Goal: Transaction & Acquisition: Purchase product/service

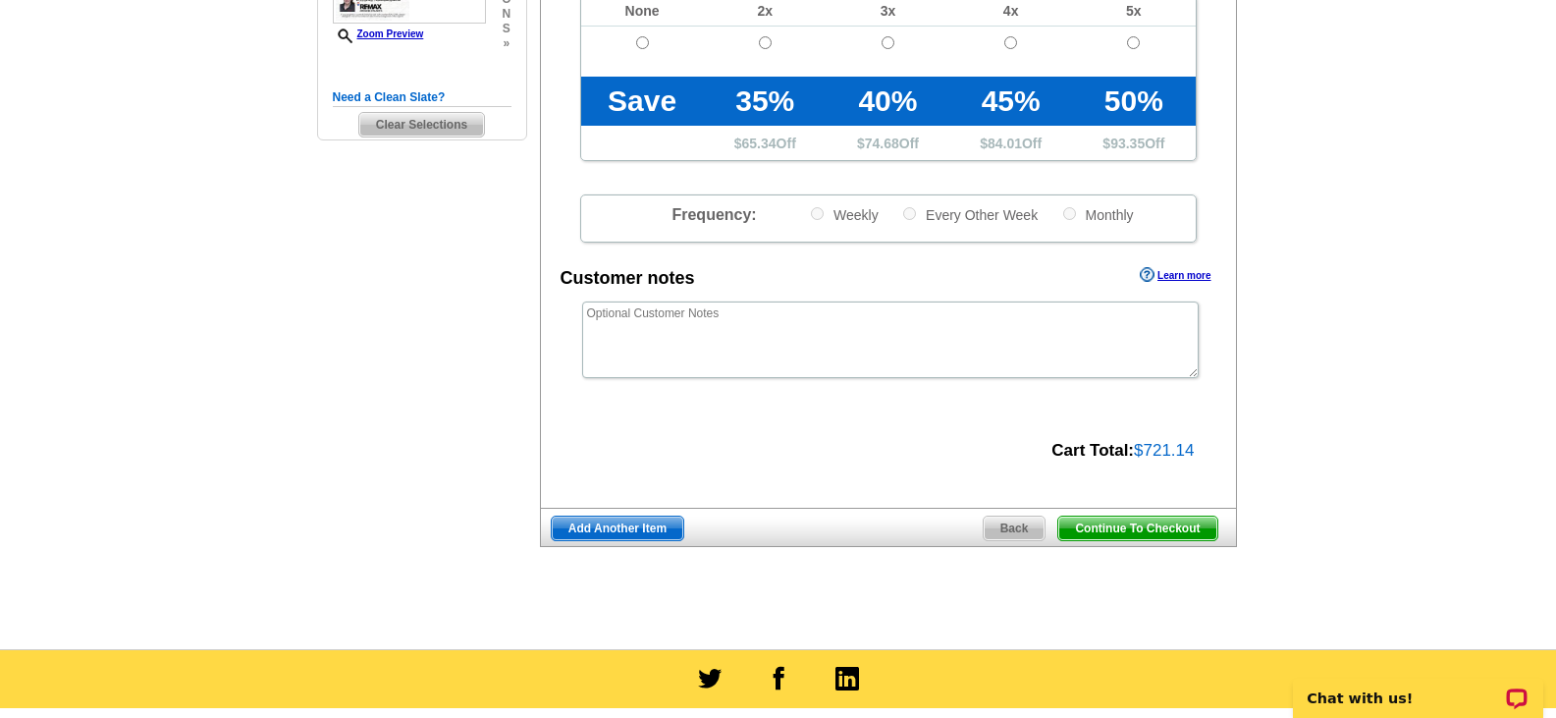
scroll to position [550, 0]
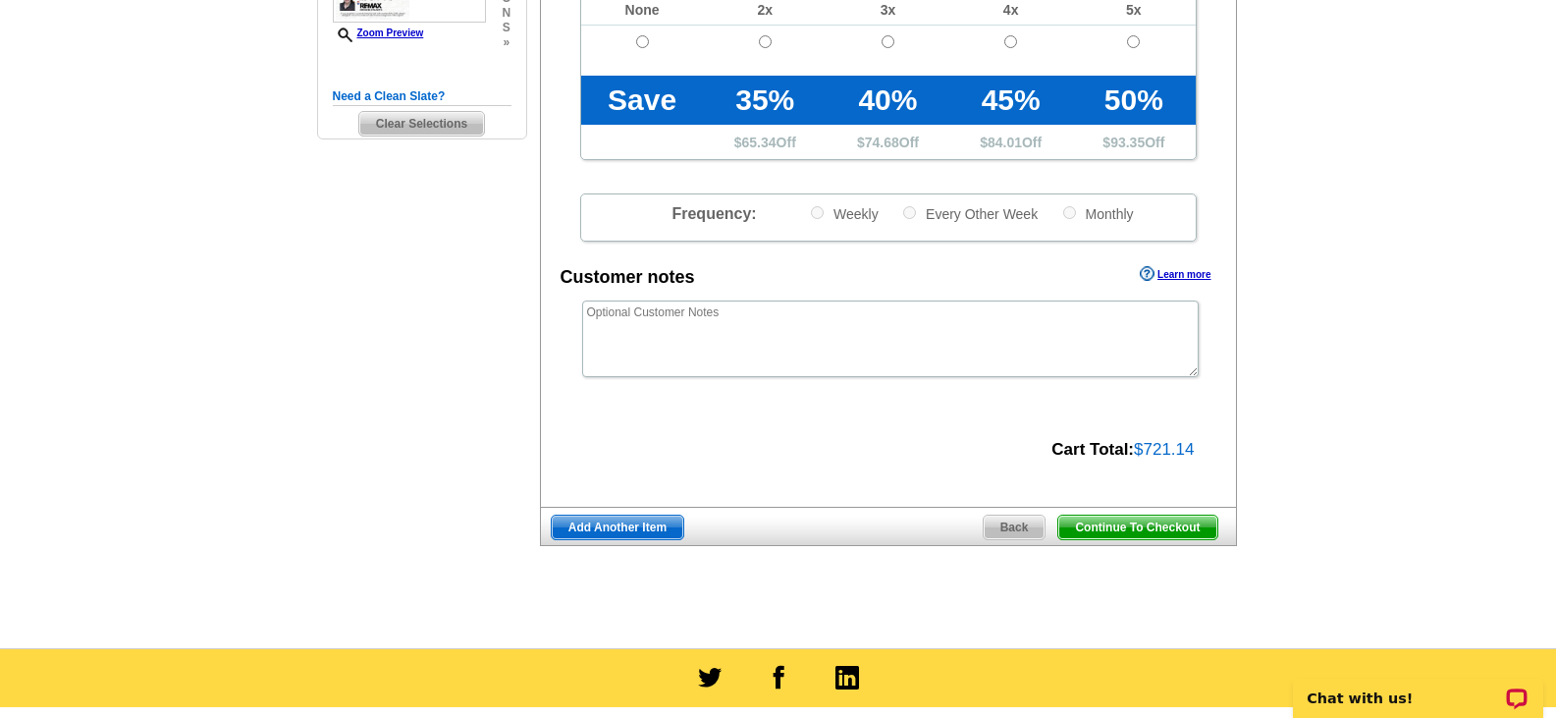
click at [592, 526] on span "Add Another Item" at bounding box center [618, 527] width 132 height 24
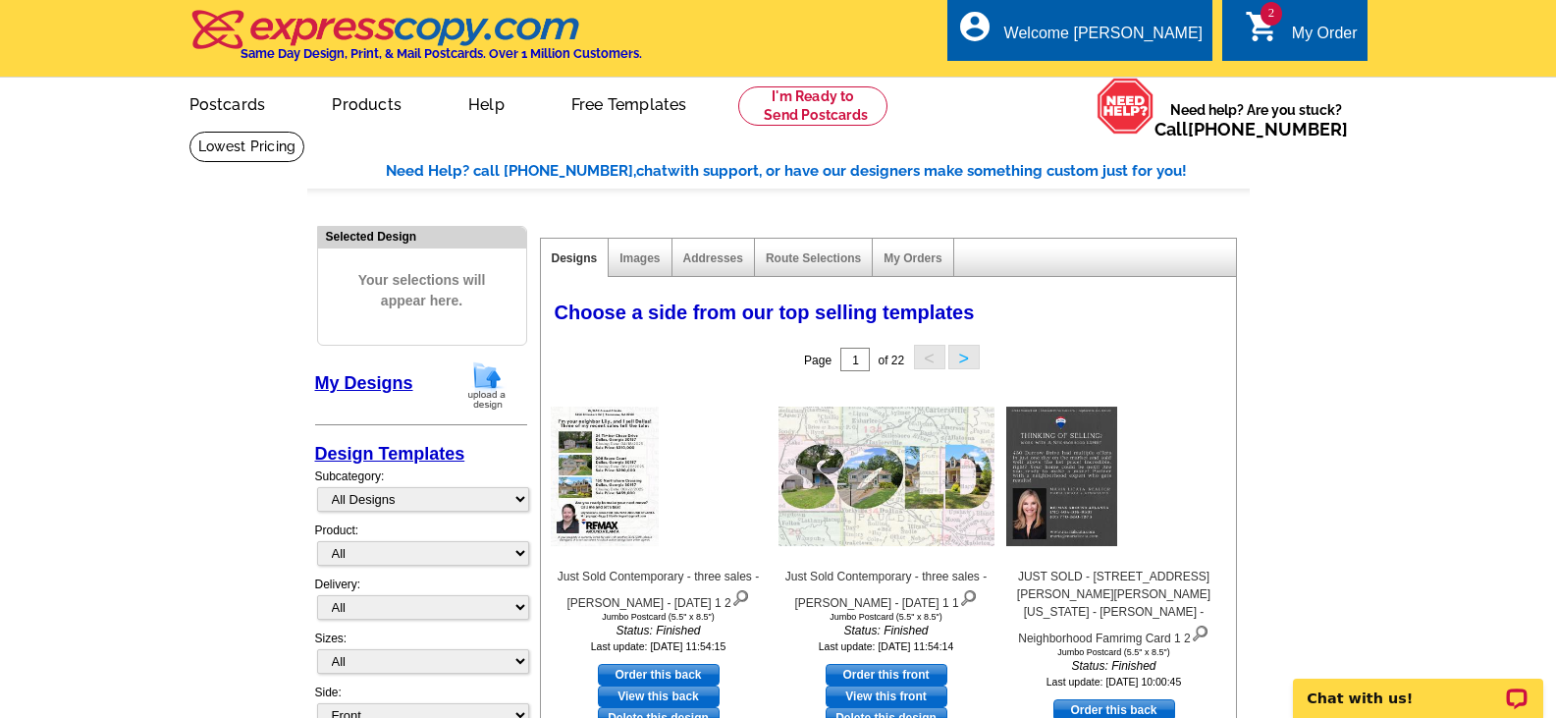
click at [486, 381] on img at bounding box center [486, 385] width 51 height 50
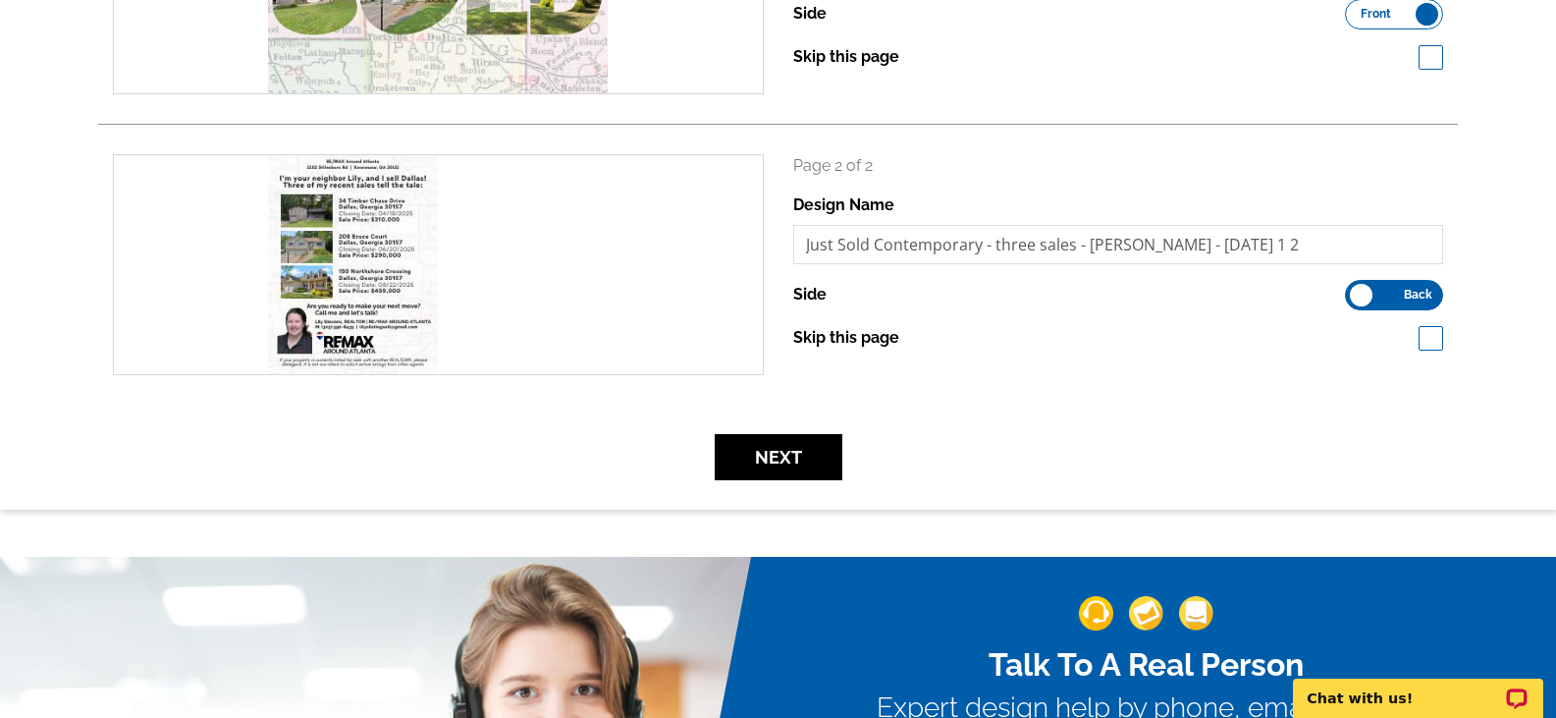
scroll to position [455, 0]
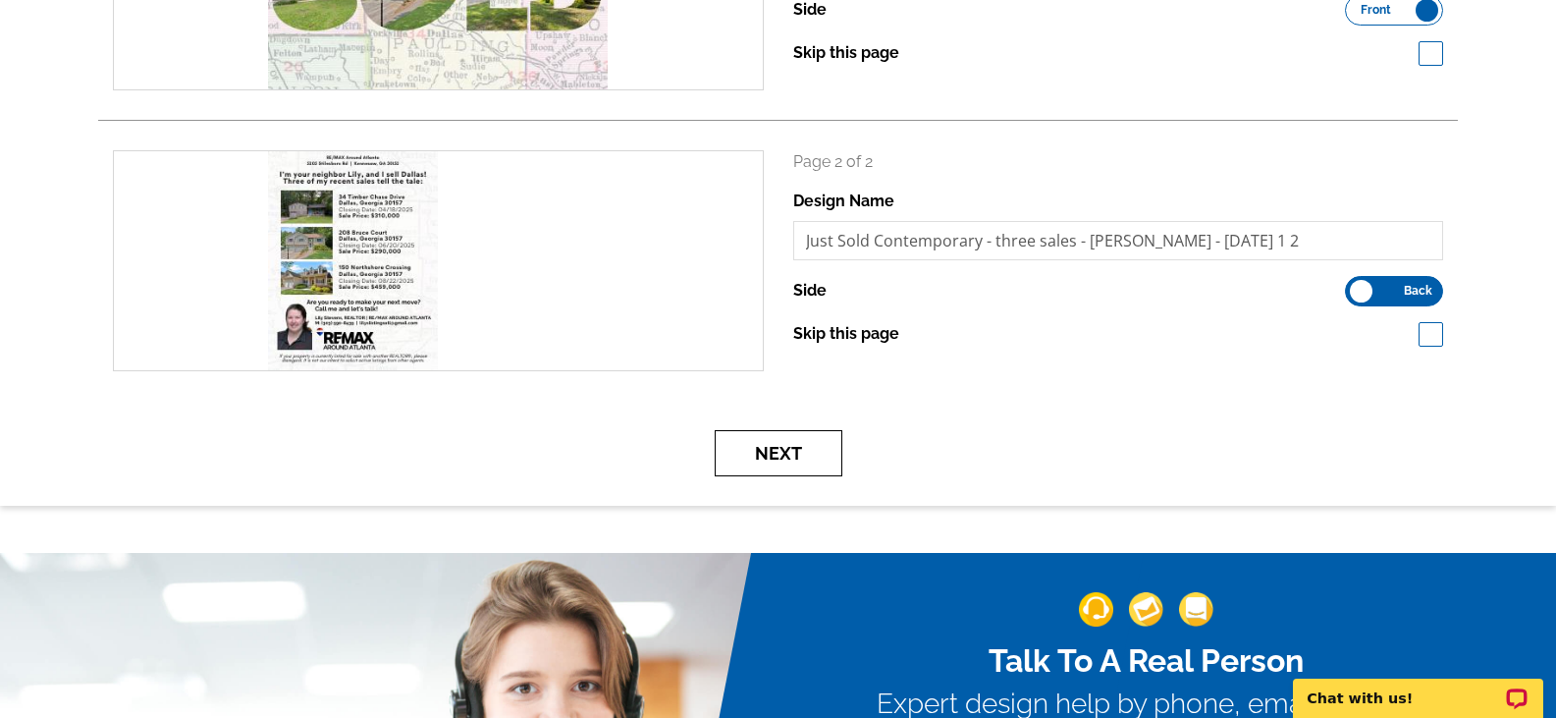
click at [785, 454] on button "Next" at bounding box center [779, 453] width 128 height 46
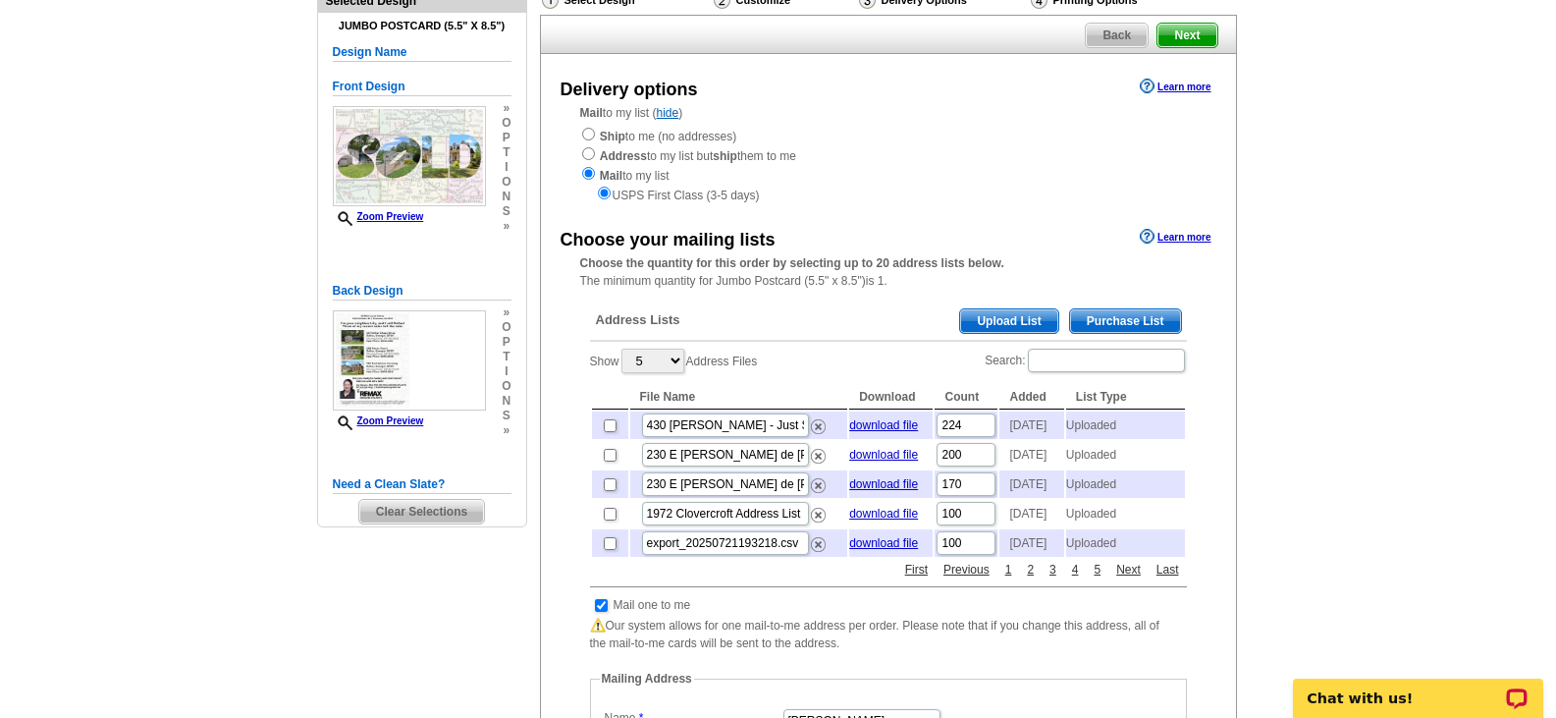
scroll to position [189, 0]
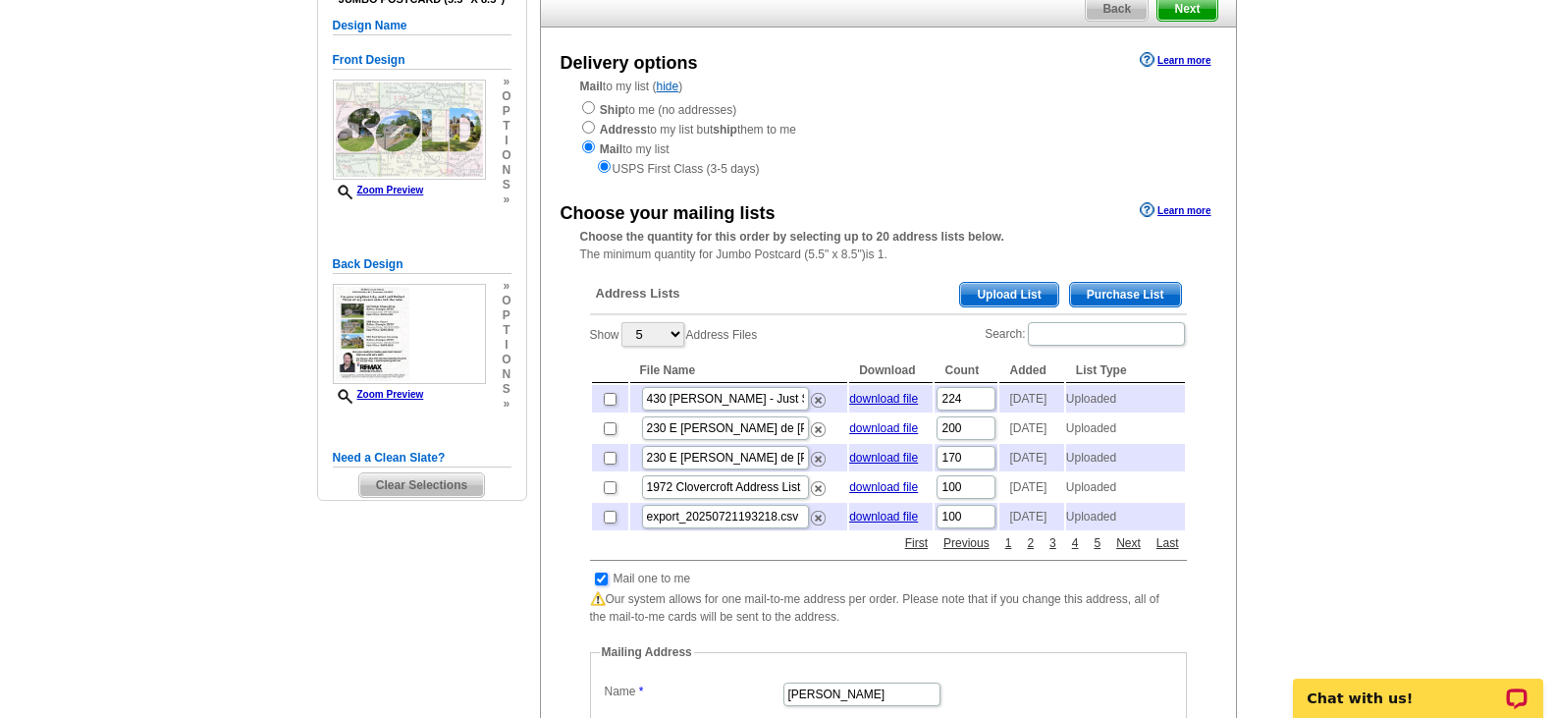
click at [604, 585] on input "checkbox" at bounding box center [601, 578] width 13 height 13
checkbox input "false"
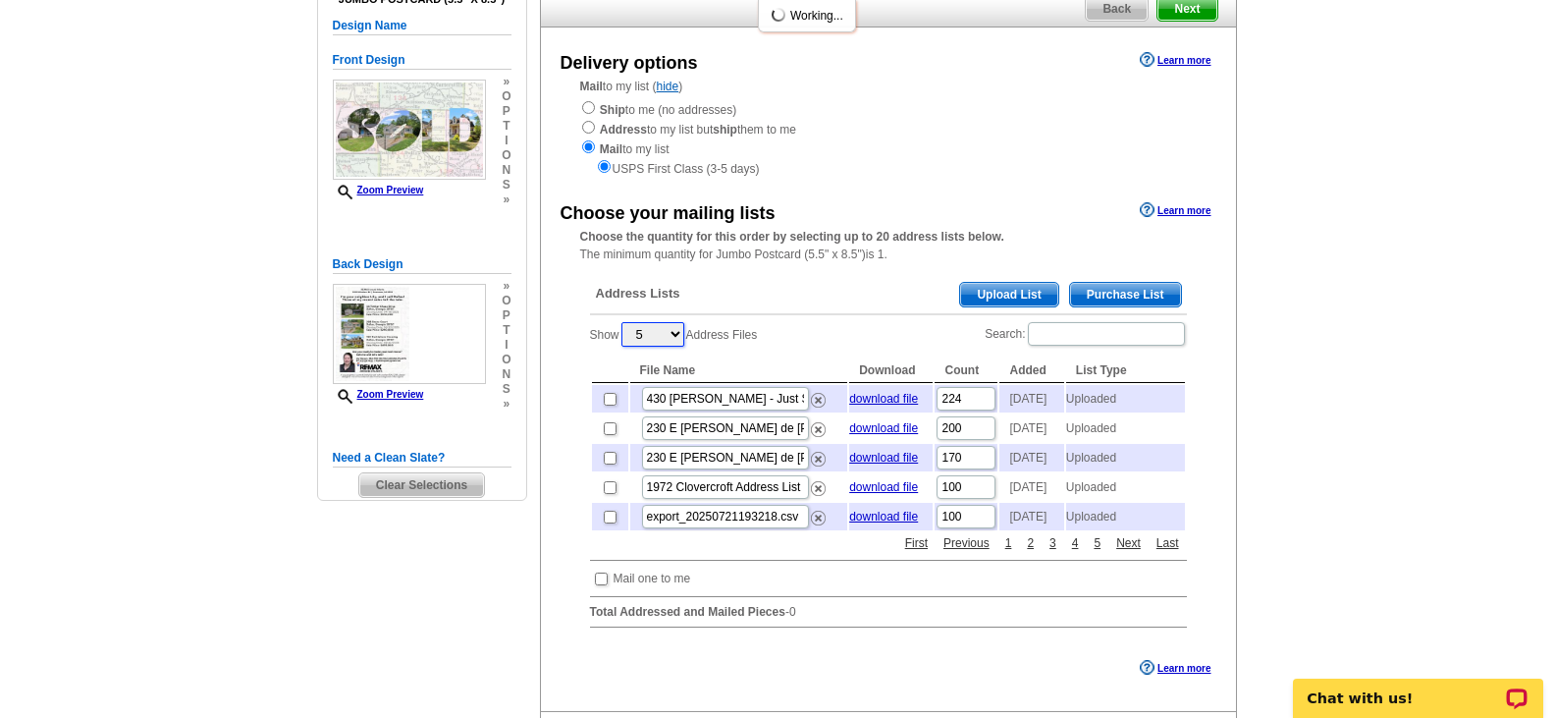
click at [669, 331] on select "5 10 25 50 100" at bounding box center [653, 334] width 63 height 25
select select "100"
click at [623, 324] on select "5 10 25 50 100" at bounding box center [653, 334] width 63 height 25
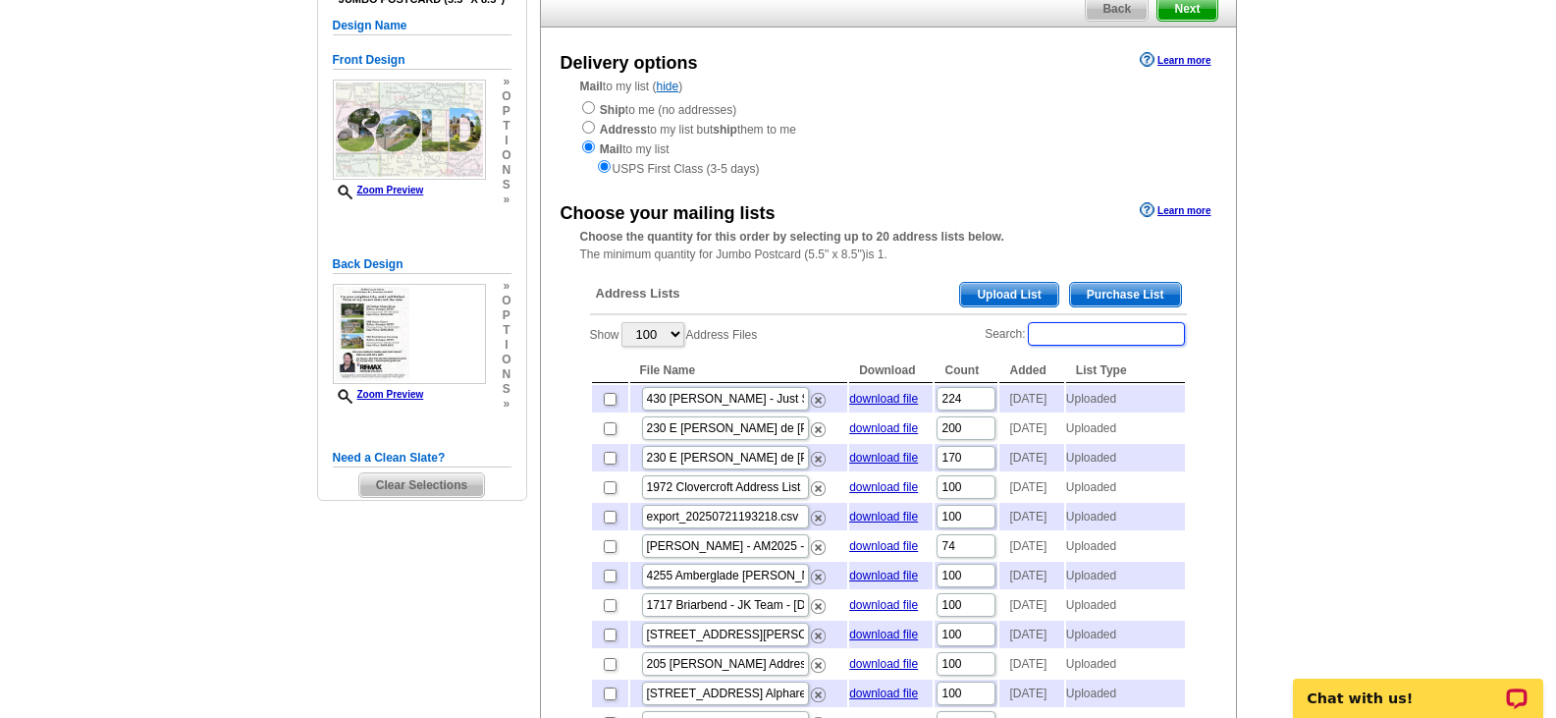
click at [1066, 338] on input "Search:" at bounding box center [1106, 334] width 157 height 24
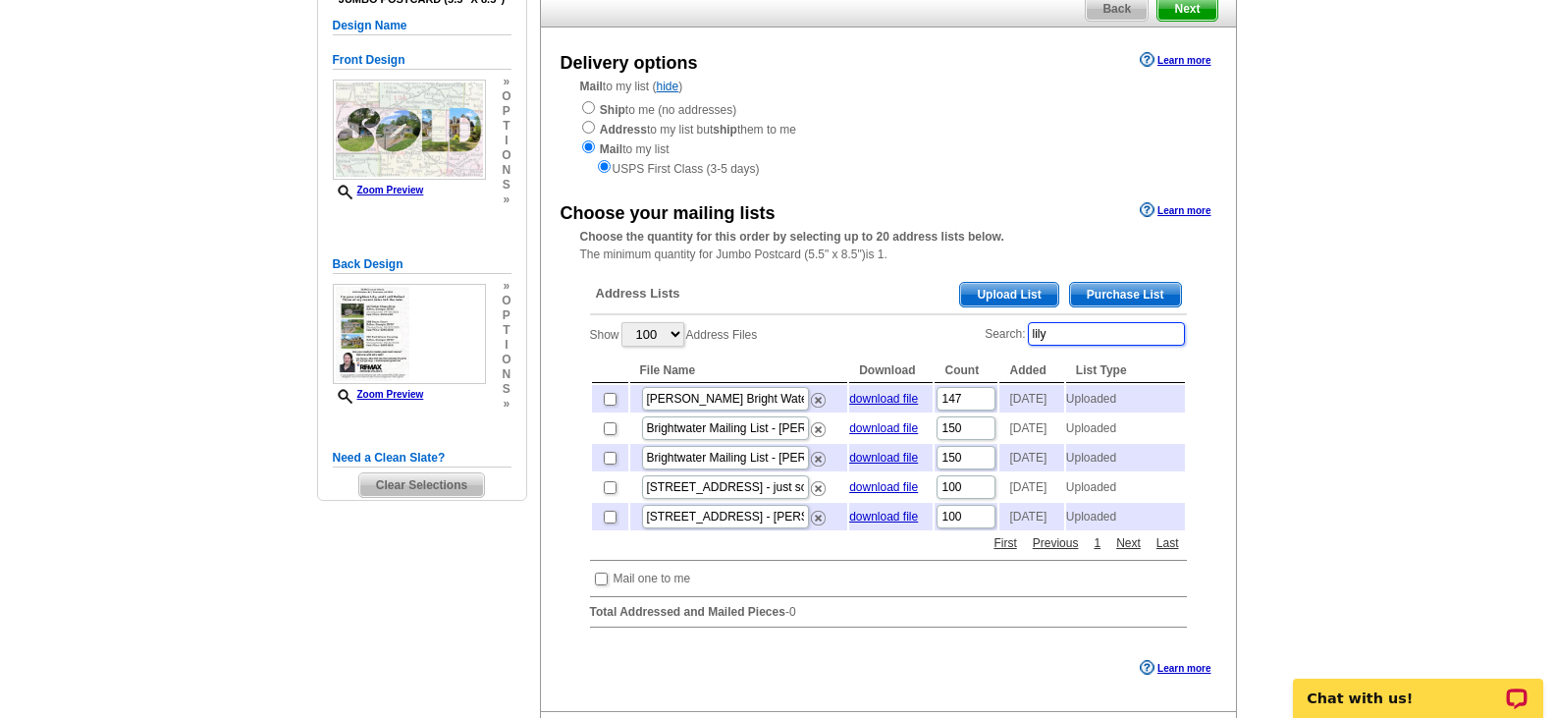
type input "lily"
click at [614, 406] on input "checkbox" at bounding box center [610, 399] width 13 height 13
checkbox input "true"
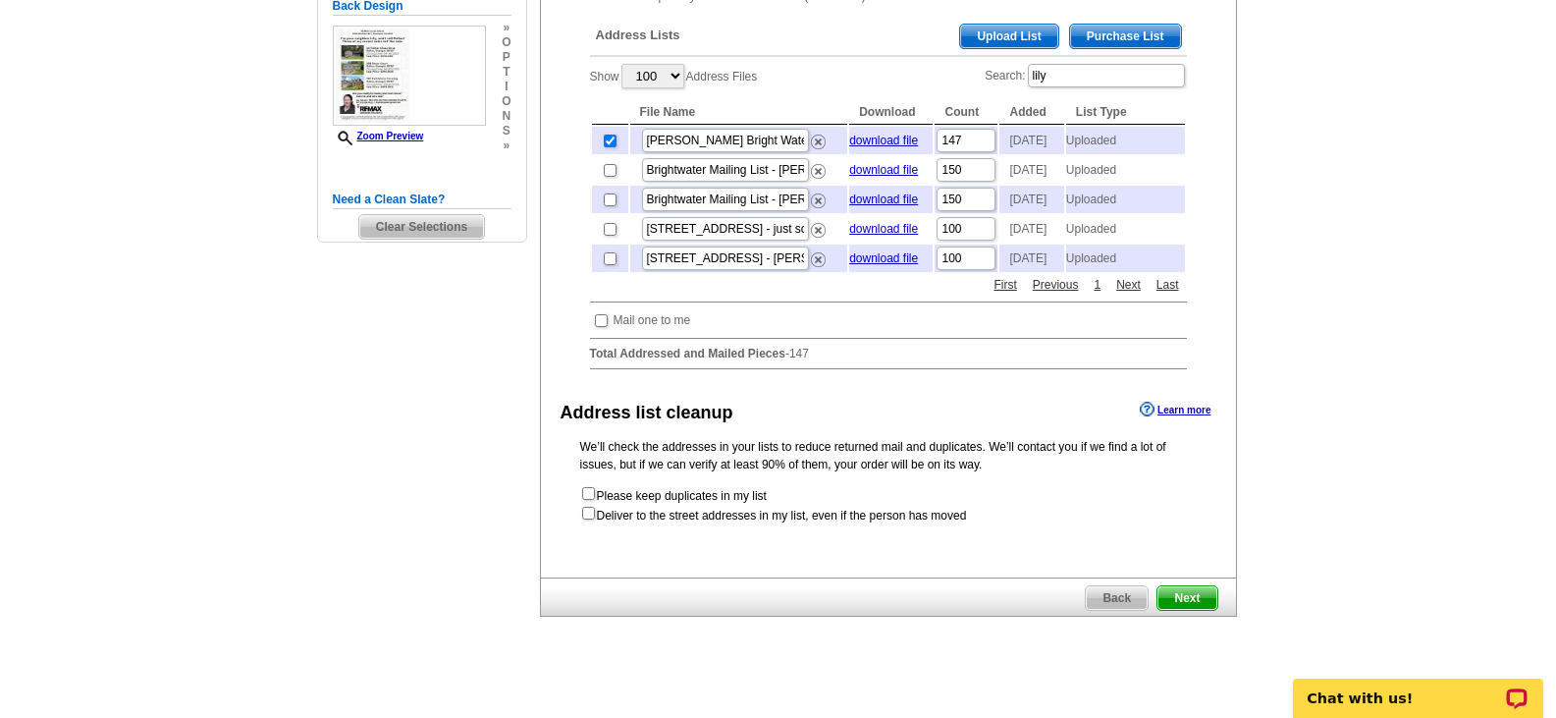
scroll to position [448, 0]
click at [1187, 609] on span "Next" at bounding box center [1187, 597] width 59 height 24
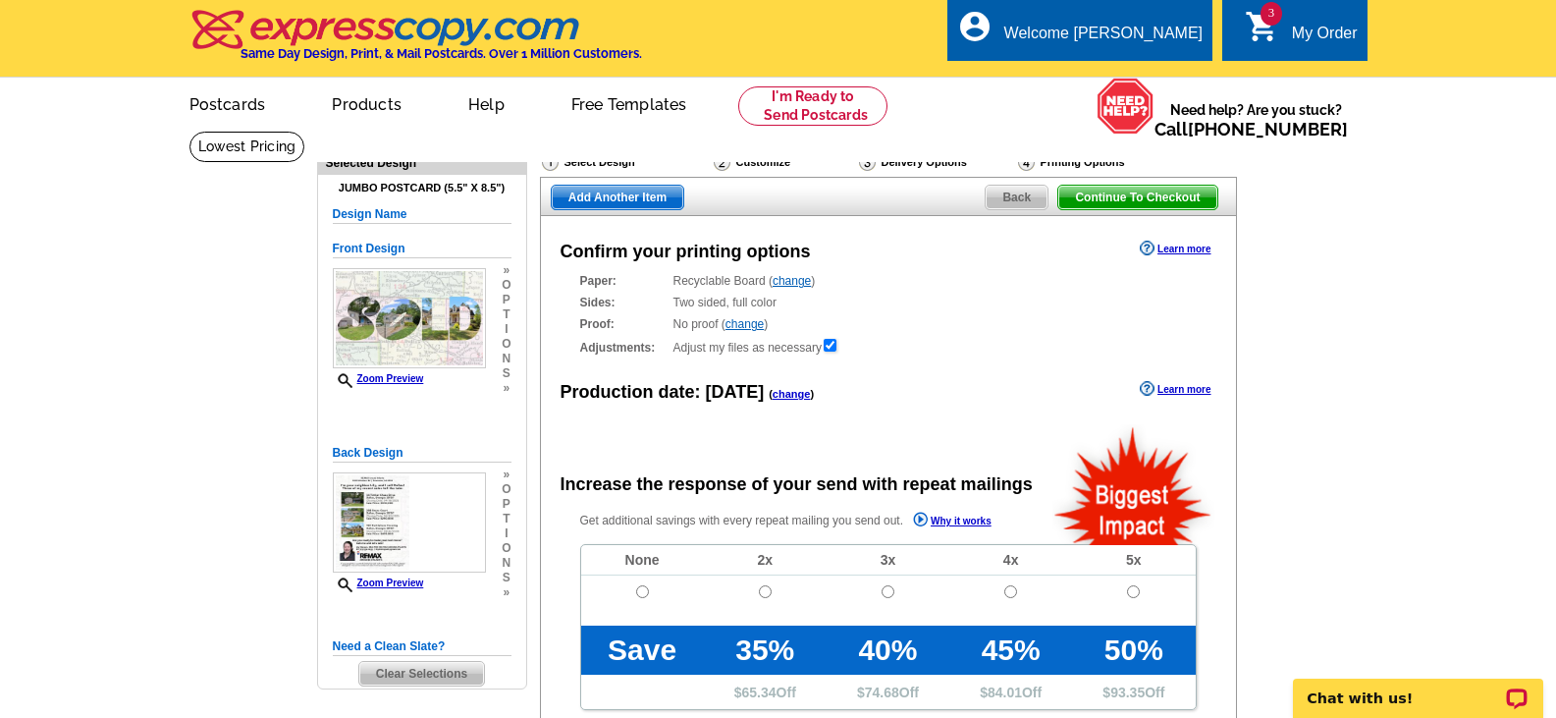
radio input "false"
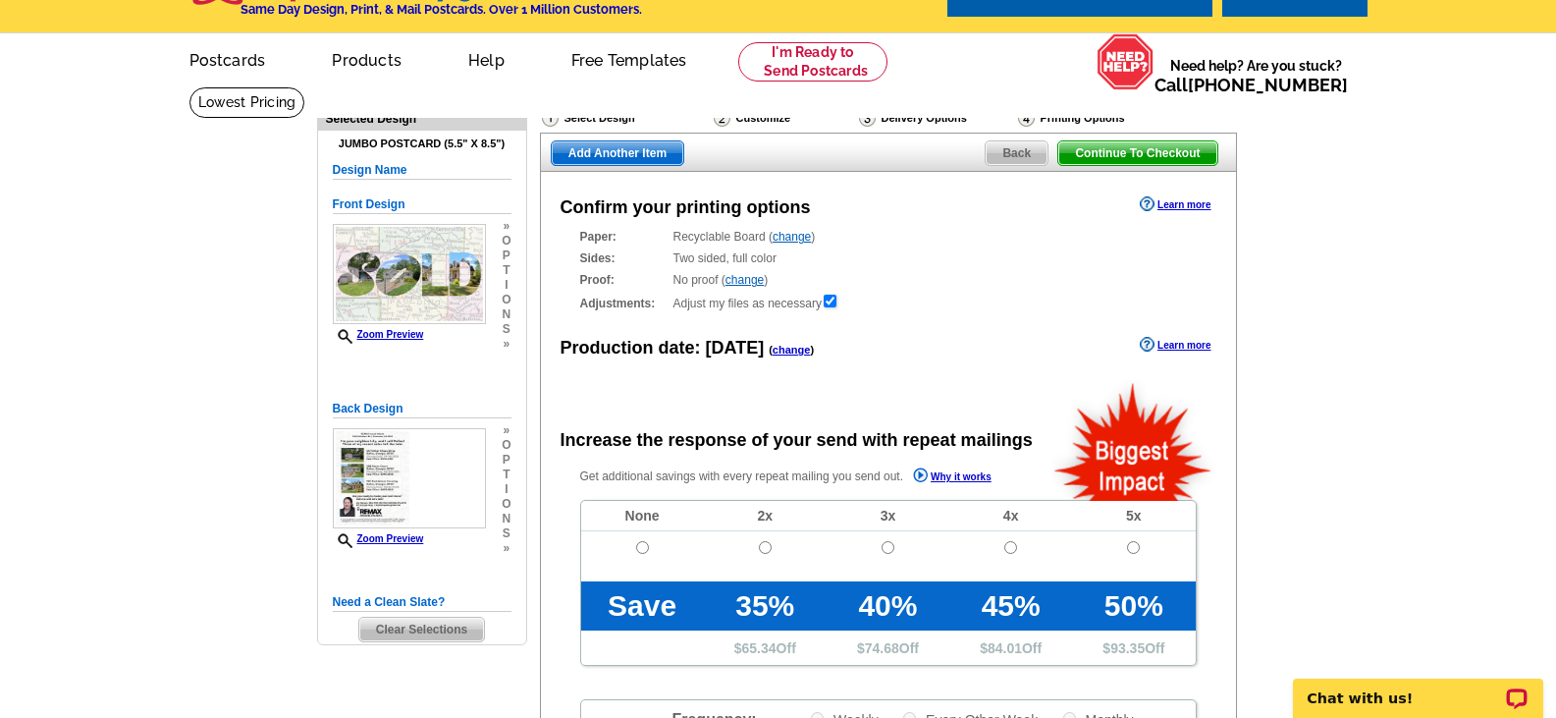
scroll to position [42, 0]
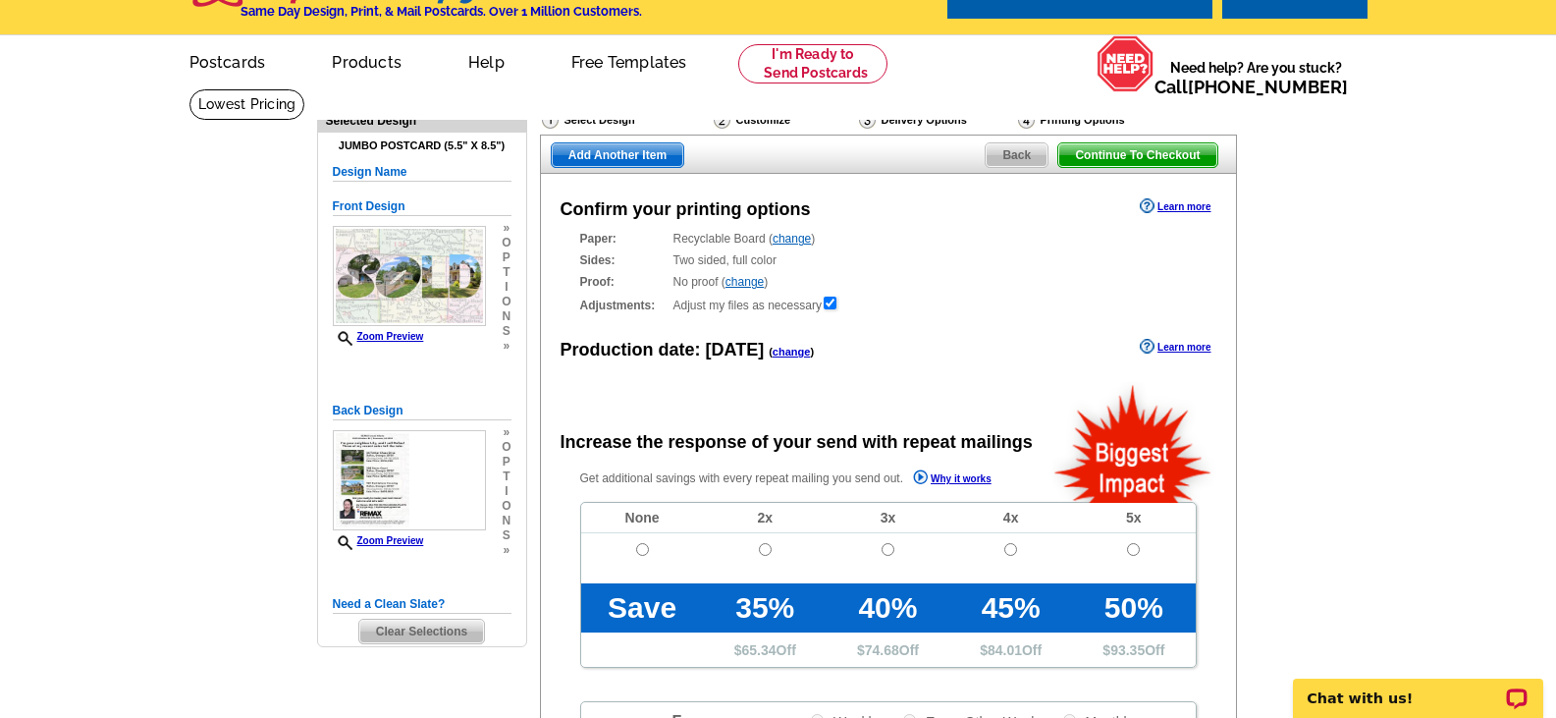
click at [623, 158] on span "Add Another Item" at bounding box center [618, 155] width 132 height 24
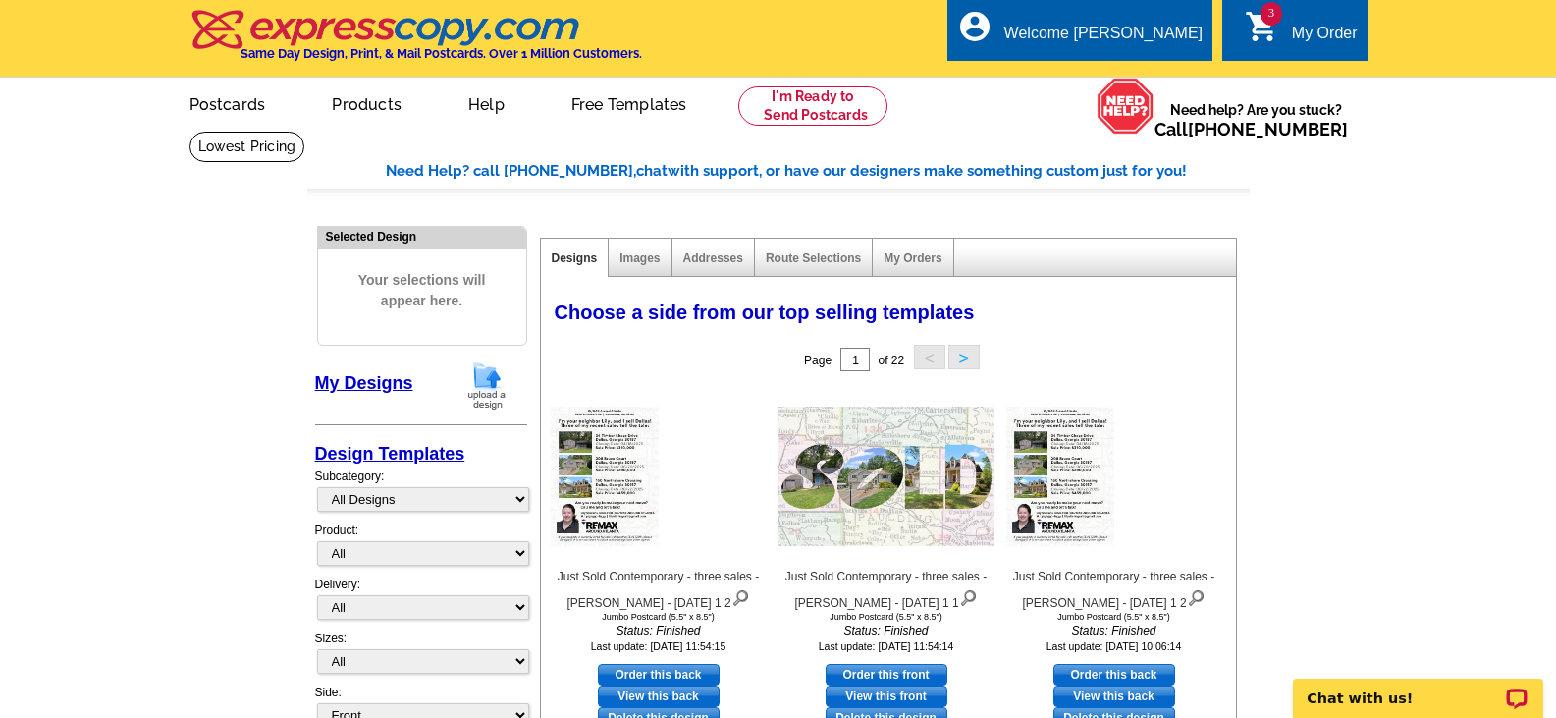
click at [1318, 30] on div "My Order" at bounding box center [1325, 38] width 66 height 27
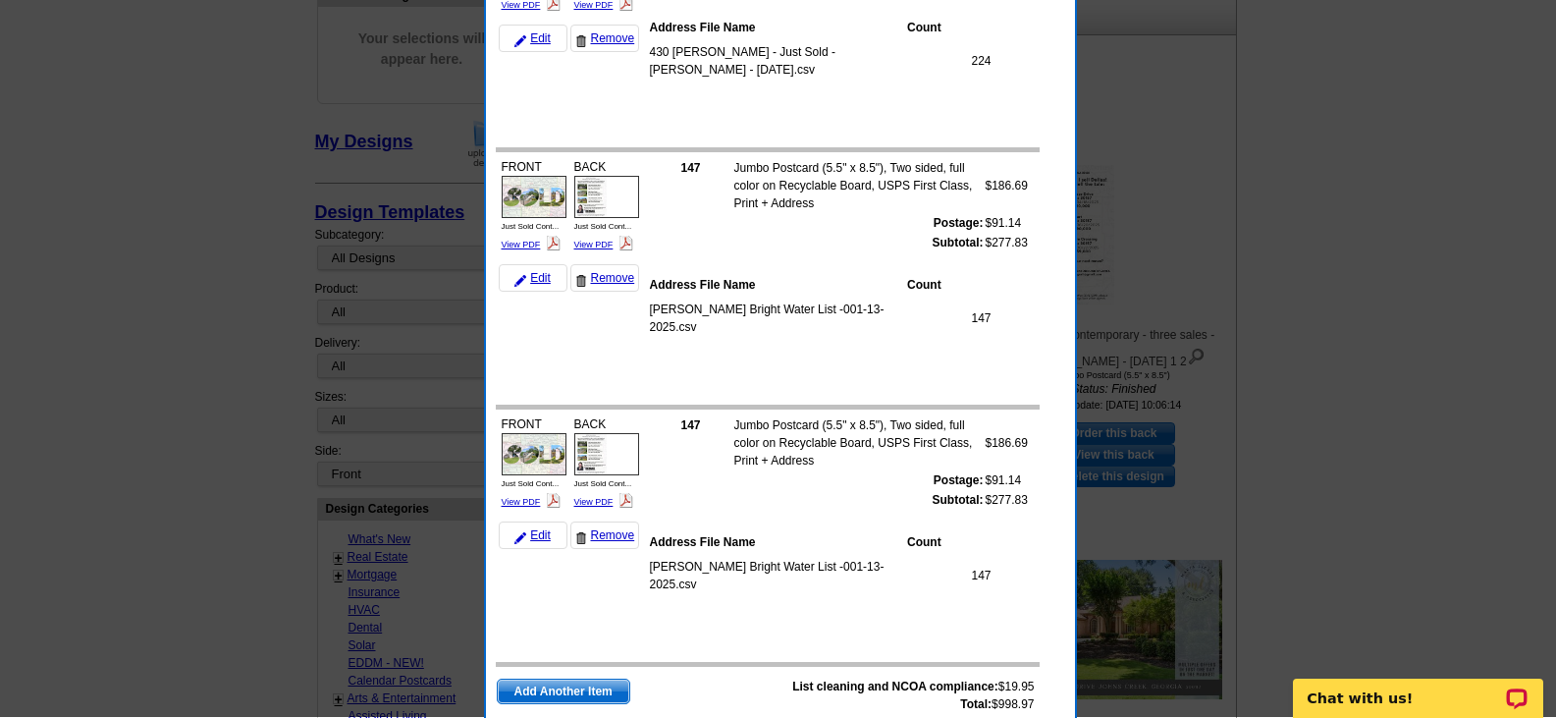
scroll to position [243, 0]
click at [608, 532] on link "Remove" at bounding box center [604, 533] width 69 height 27
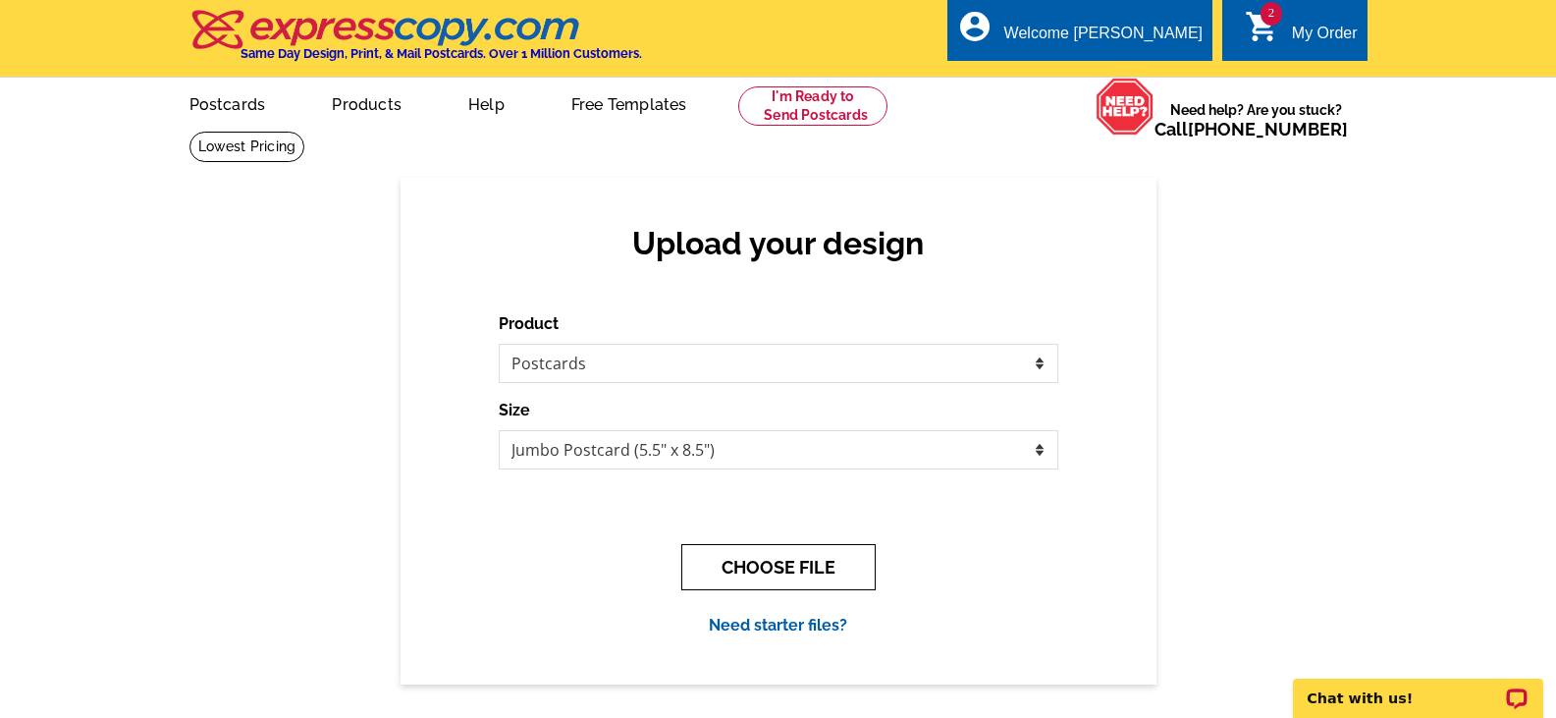
click at [800, 579] on button "CHOOSE FILE" at bounding box center [778, 567] width 194 height 46
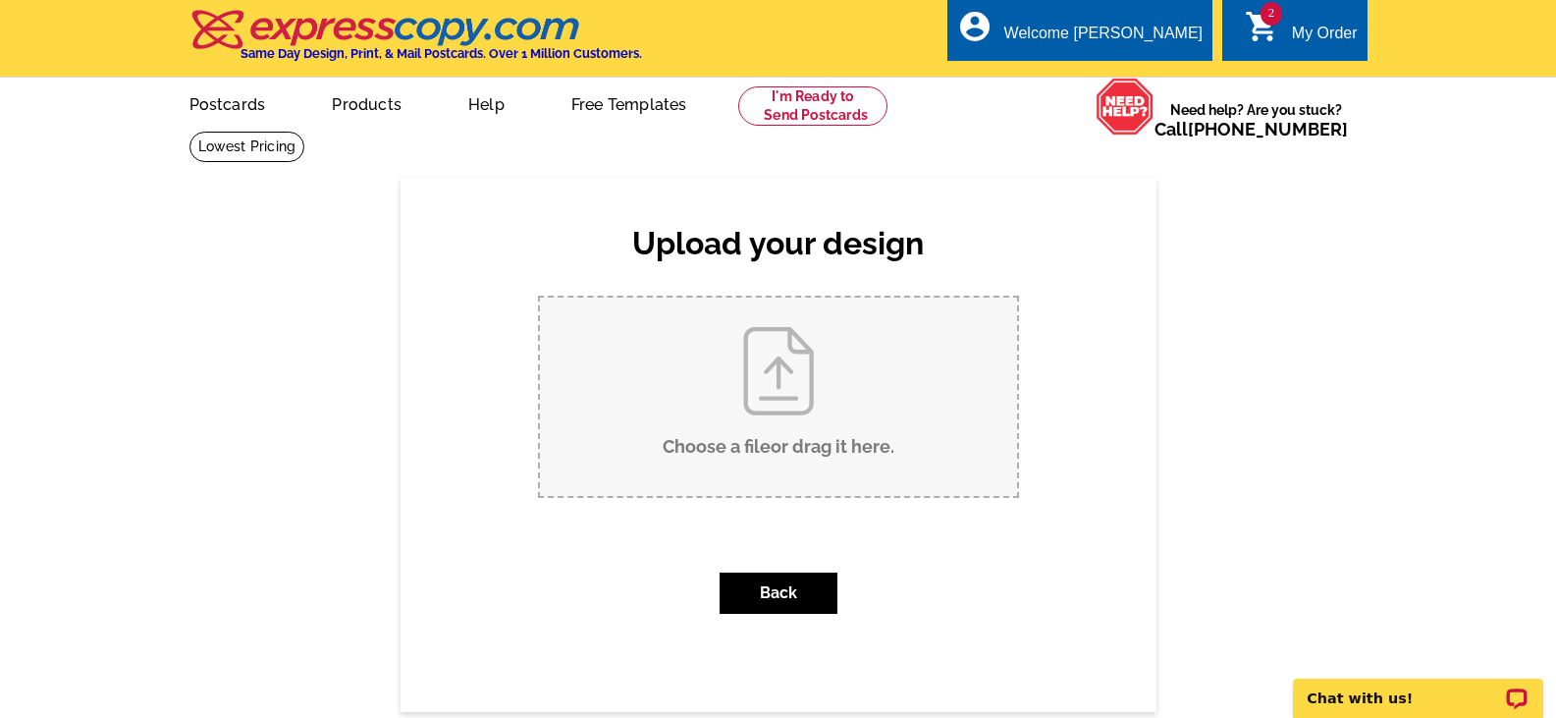
click at [783, 452] on input "Choose a file or drag it here ." at bounding box center [778, 397] width 477 height 198
type input "C:\fakepath\Jacki Gould & Kristi Mueller - 1327 Rupert Road Decatur, Georgia 30…"
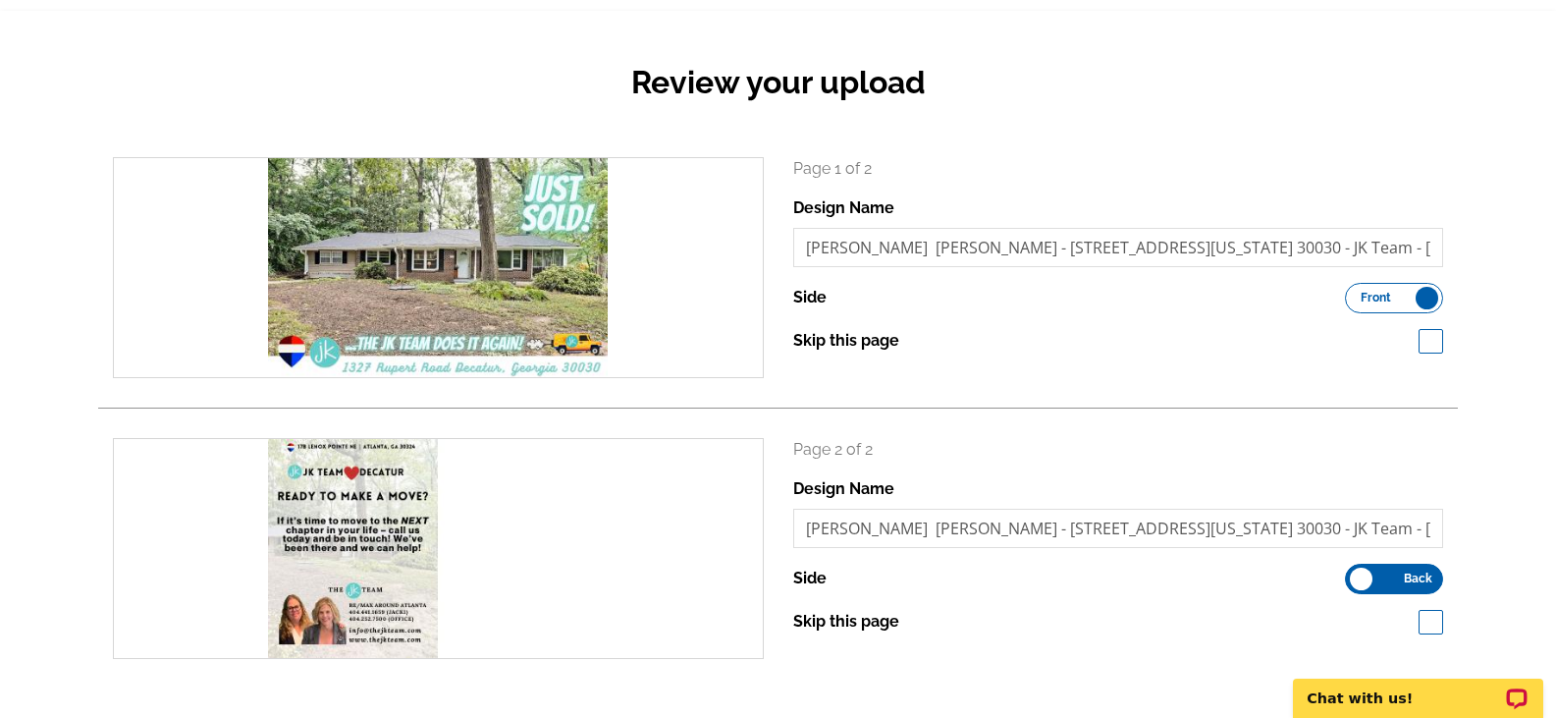
scroll to position [255, 0]
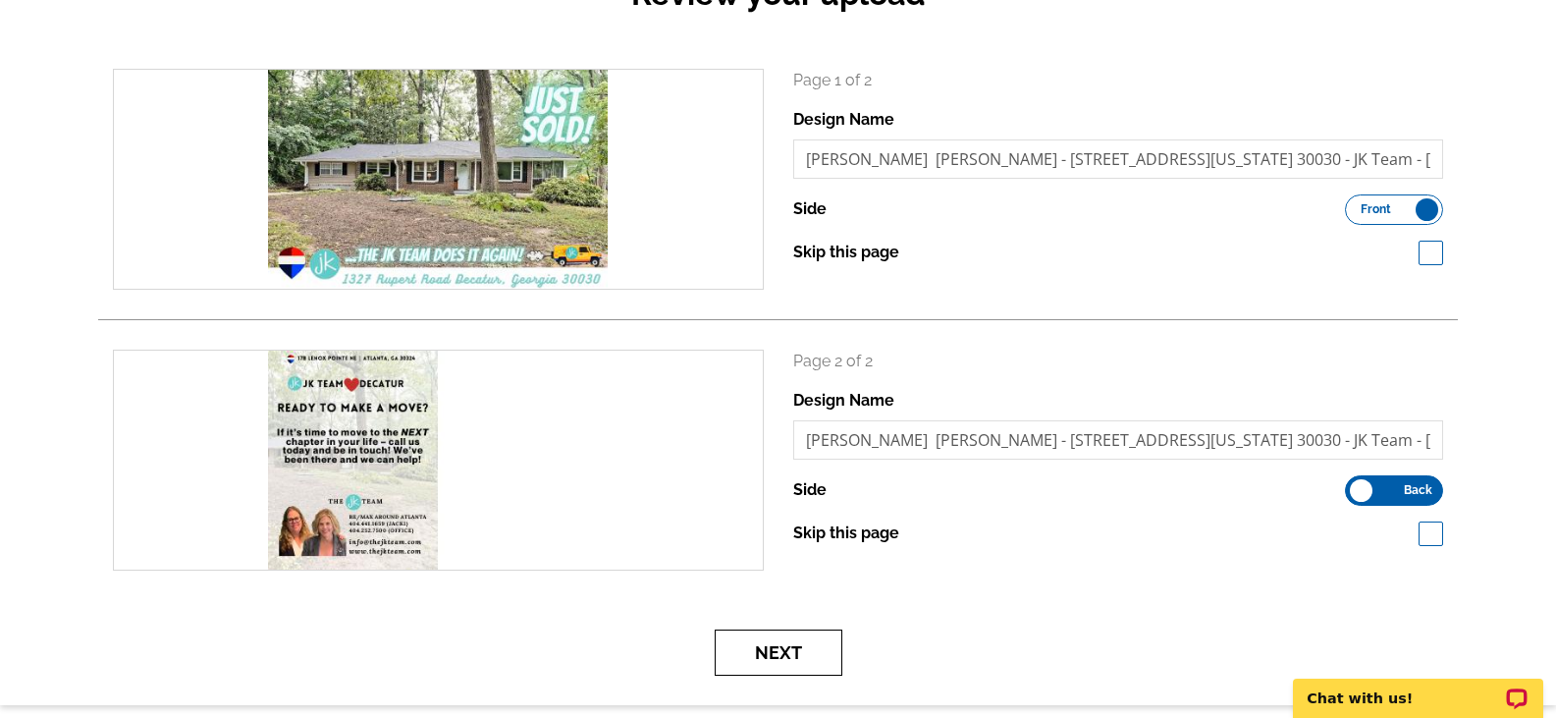
click at [784, 667] on button "Next" at bounding box center [779, 652] width 128 height 46
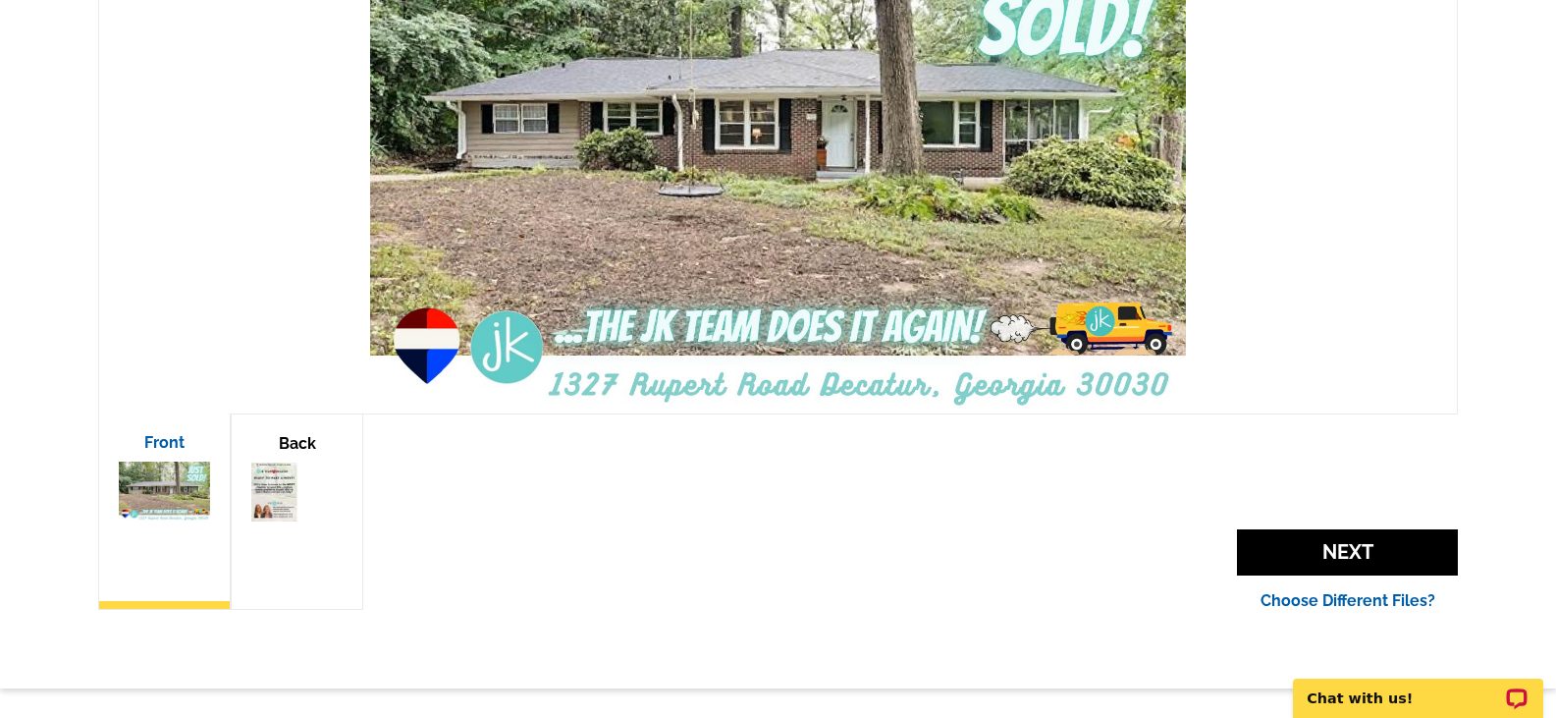
scroll to position [480, 0]
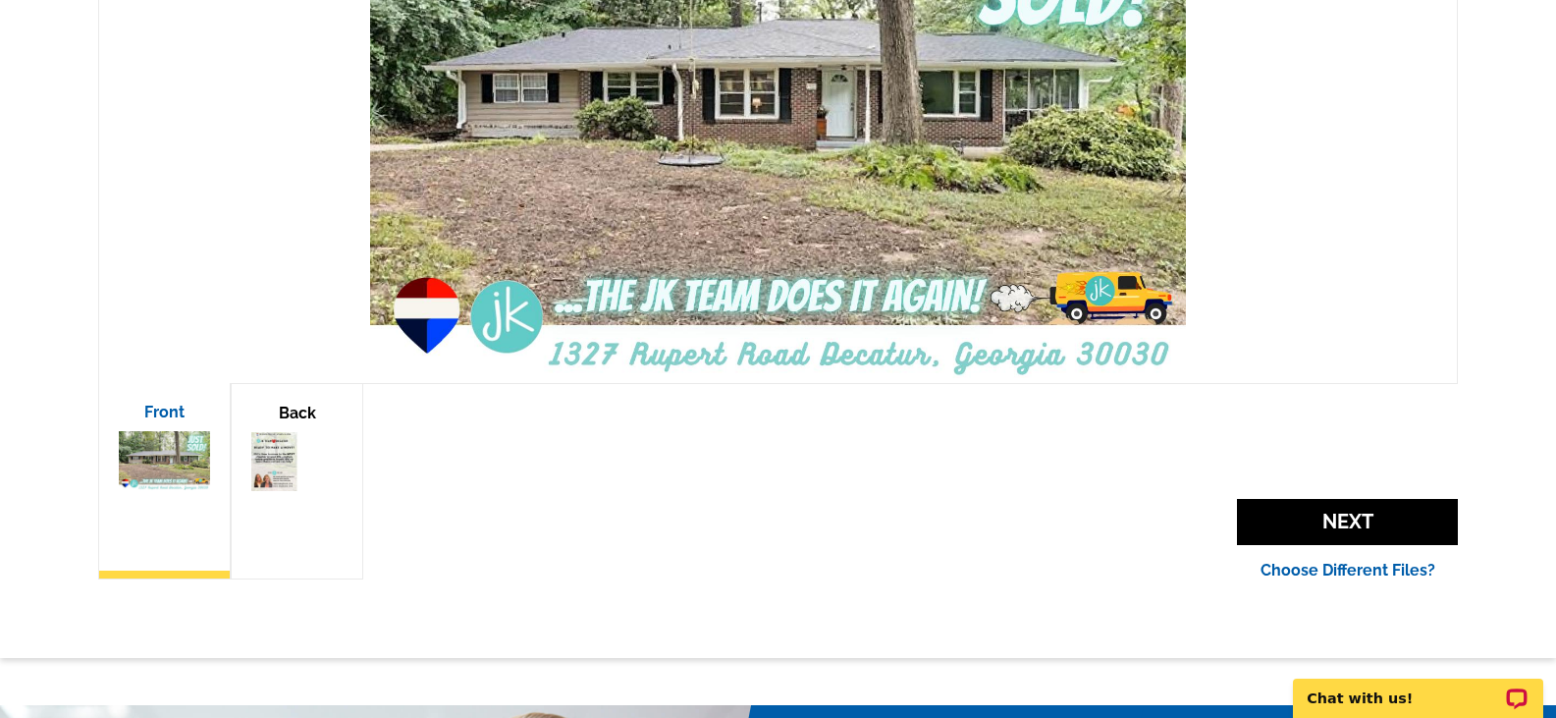
click at [1328, 513] on span "Next" at bounding box center [1347, 522] width 221 height 46
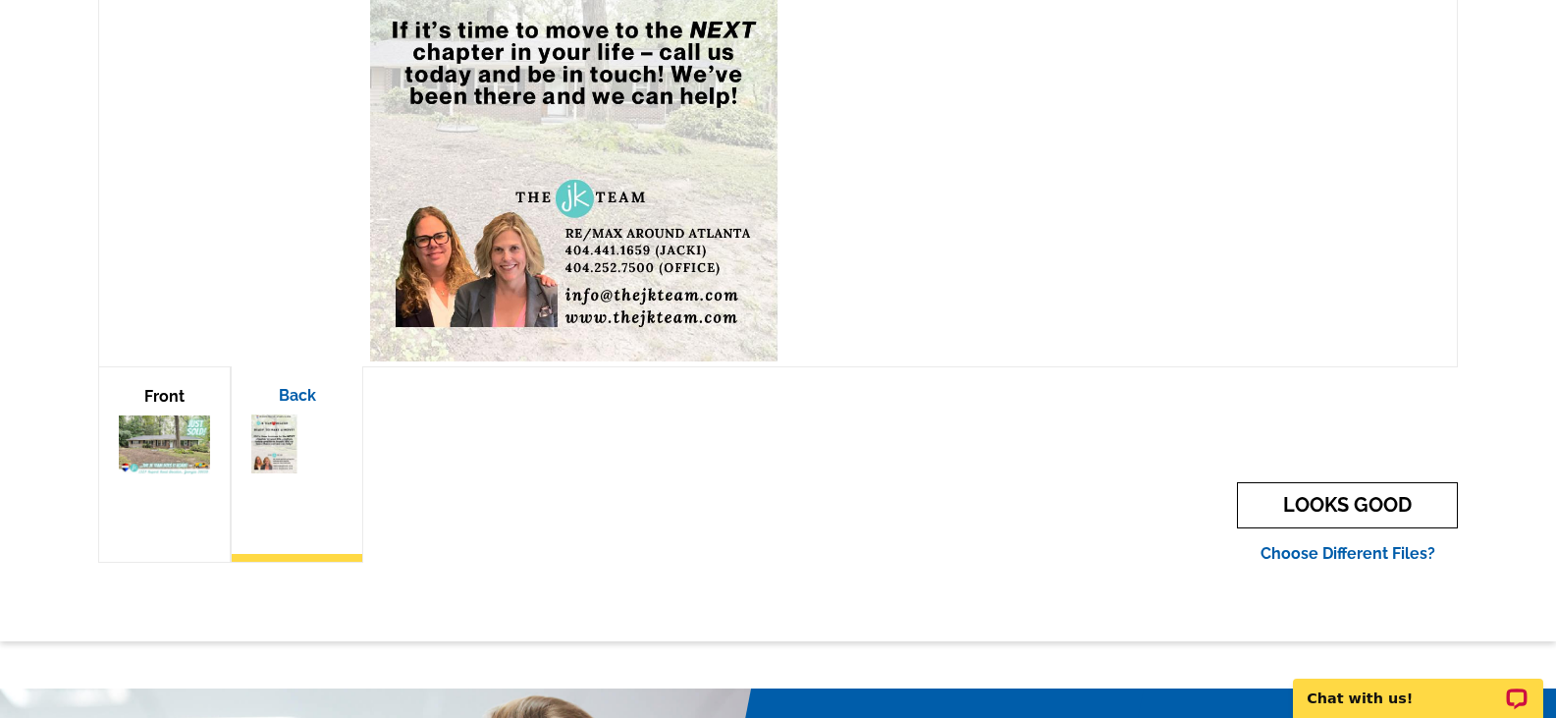
scroll to position [499, 0]
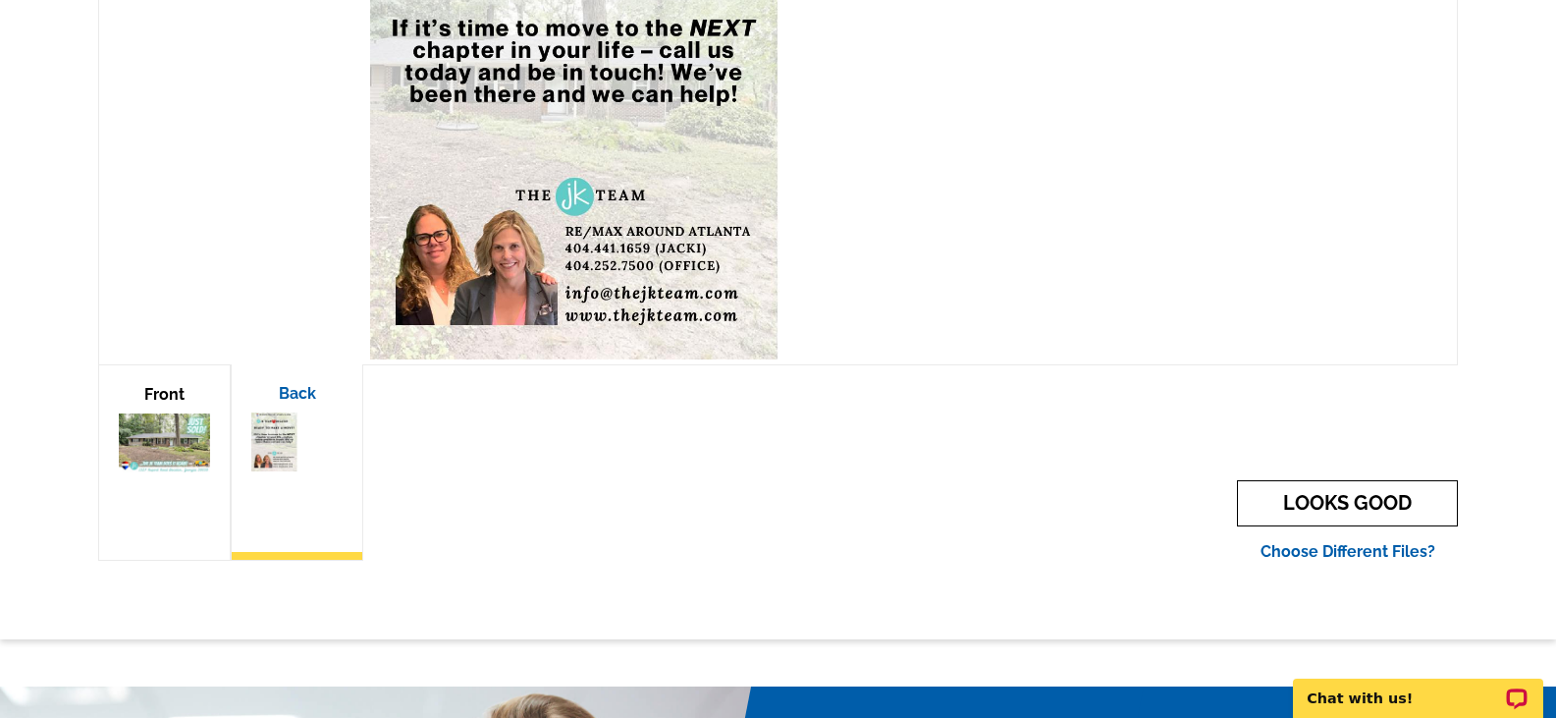
click at [1345, 508] on link "LOOKS GOOD" at bounding box center [1347, 503] width 221 height 46
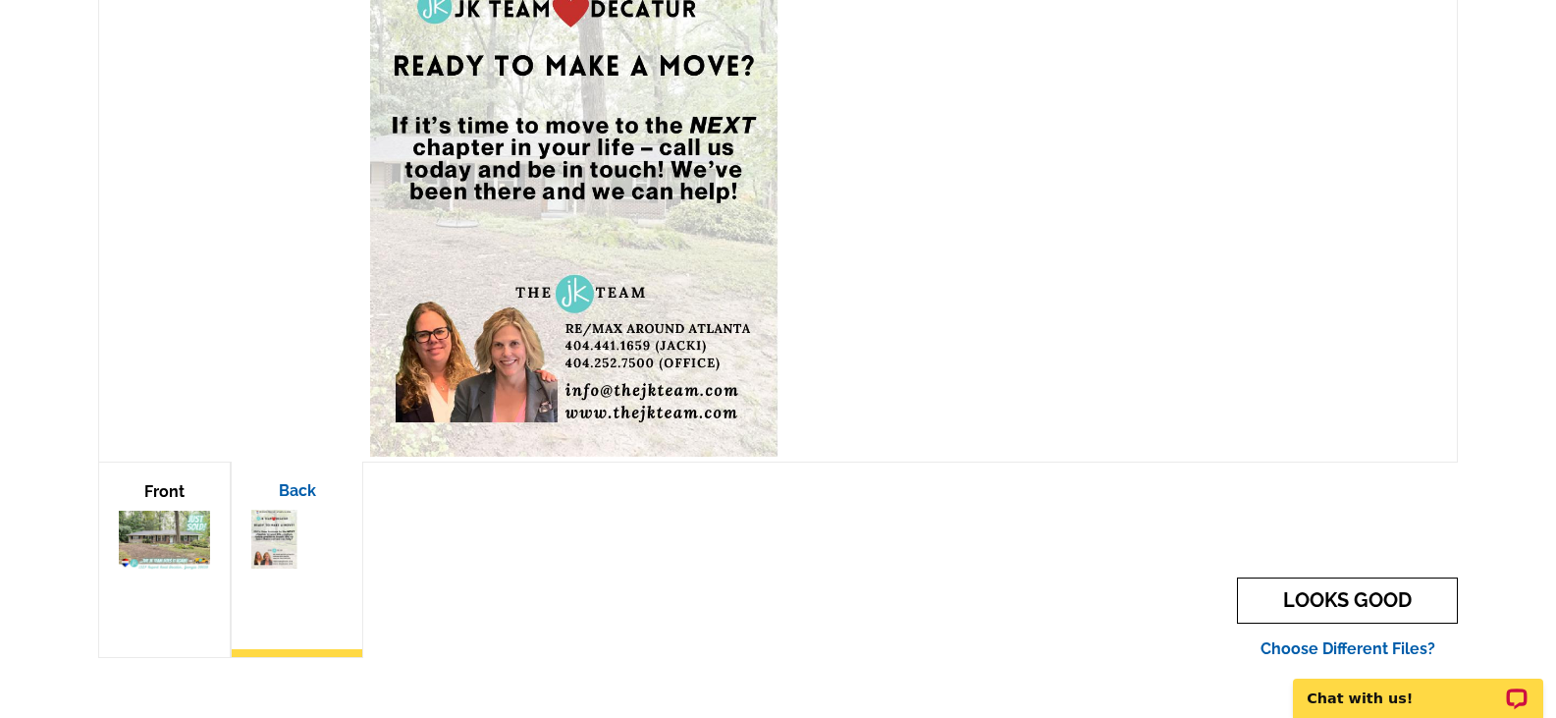
scroll to position [391, 0]
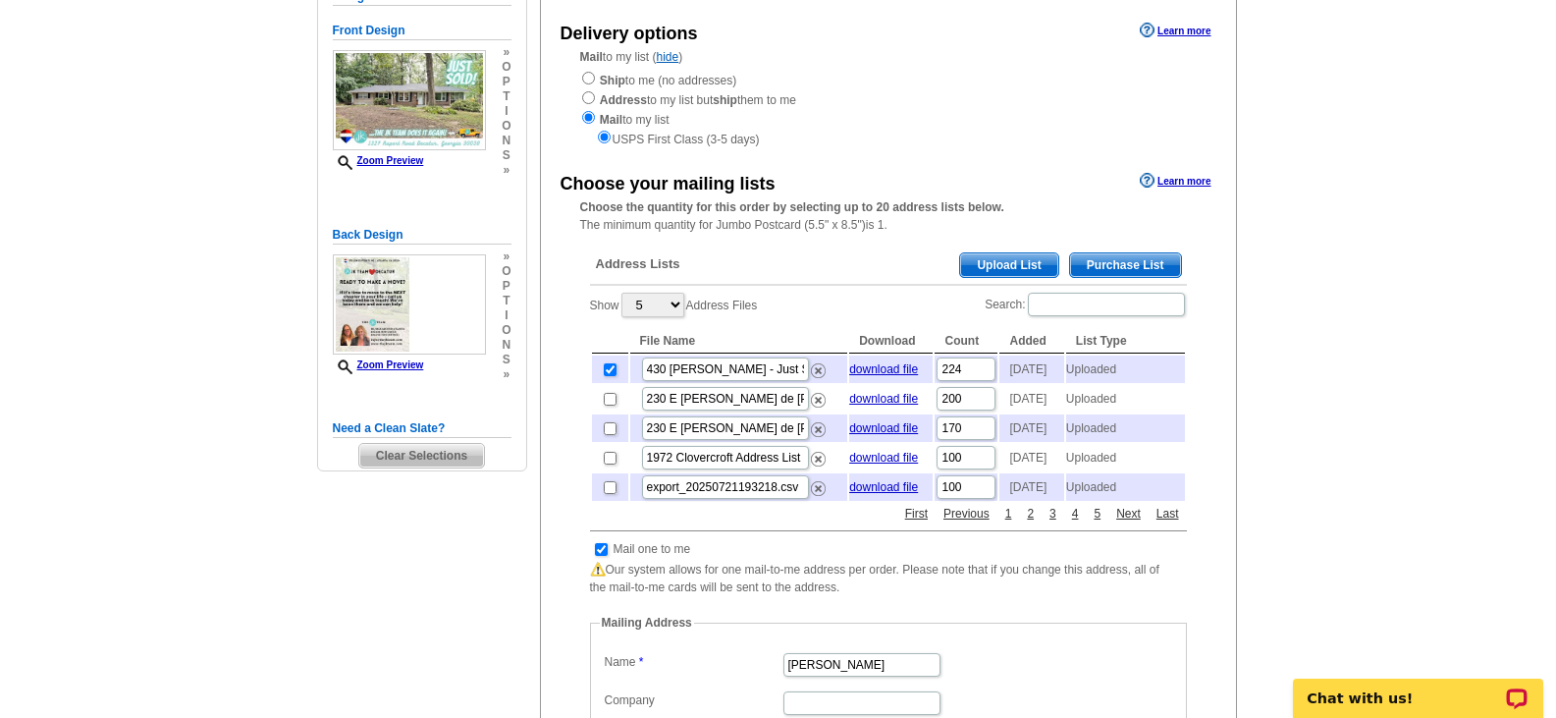
scroll to position [219, 0]
click at [609, 375] on input "checkbox" at bounding box center [610, 368] width 13 height 13
checkbox input "false"
click at [604, 555] on input "checkbox" at bounding box center [601, 548] width 13 height 13
checkbox input "false"
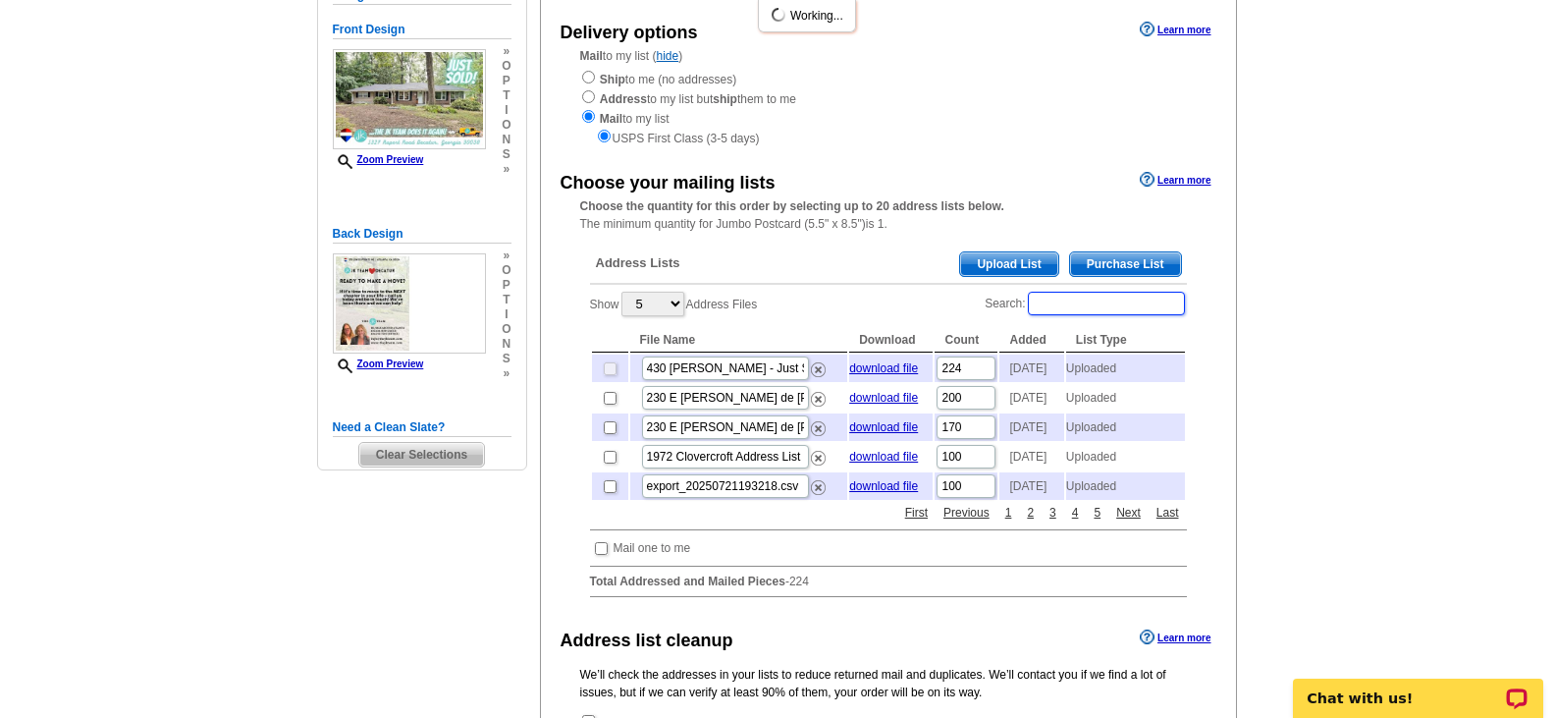
click at [1072, 309] on input "Search:" at bounding box center [1106, 304] width 157 height 24
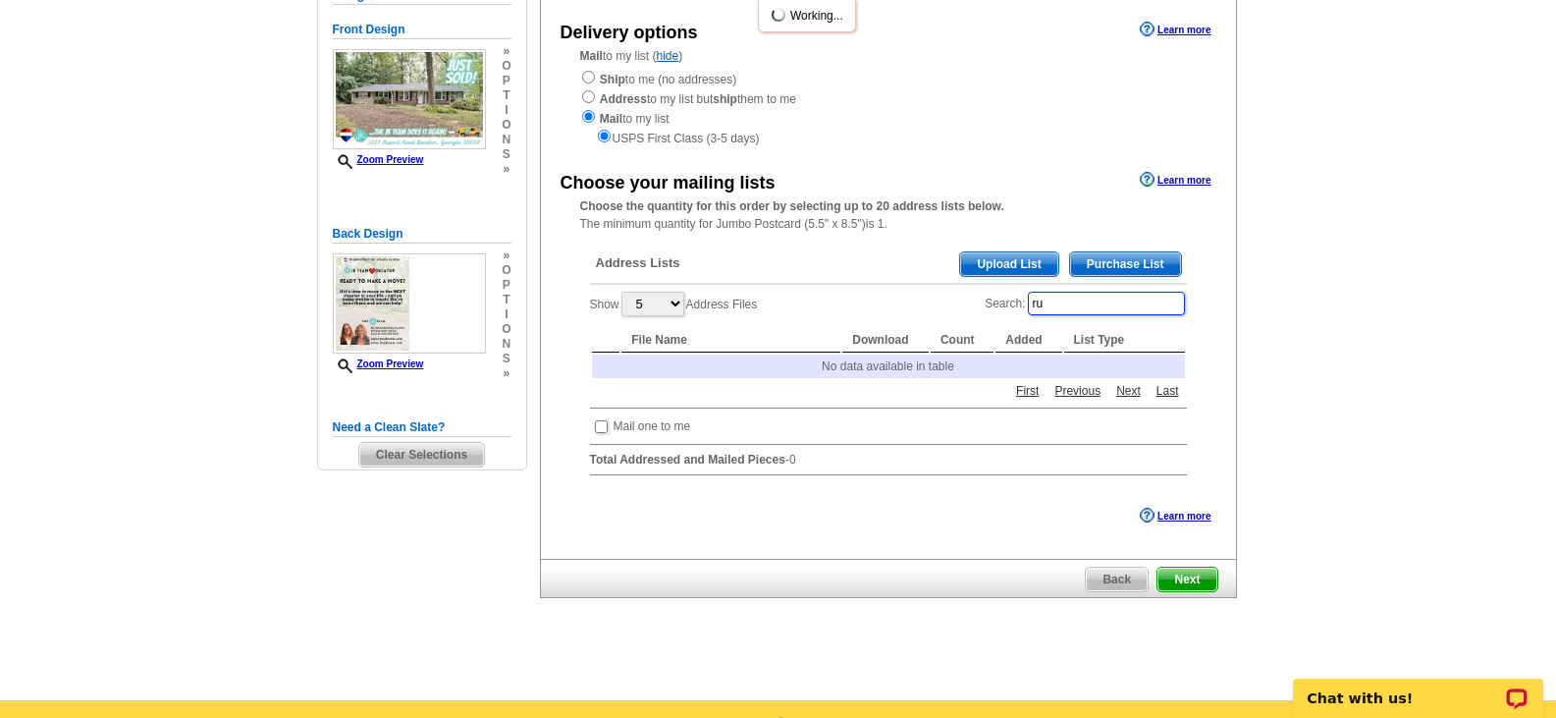
type input "r"
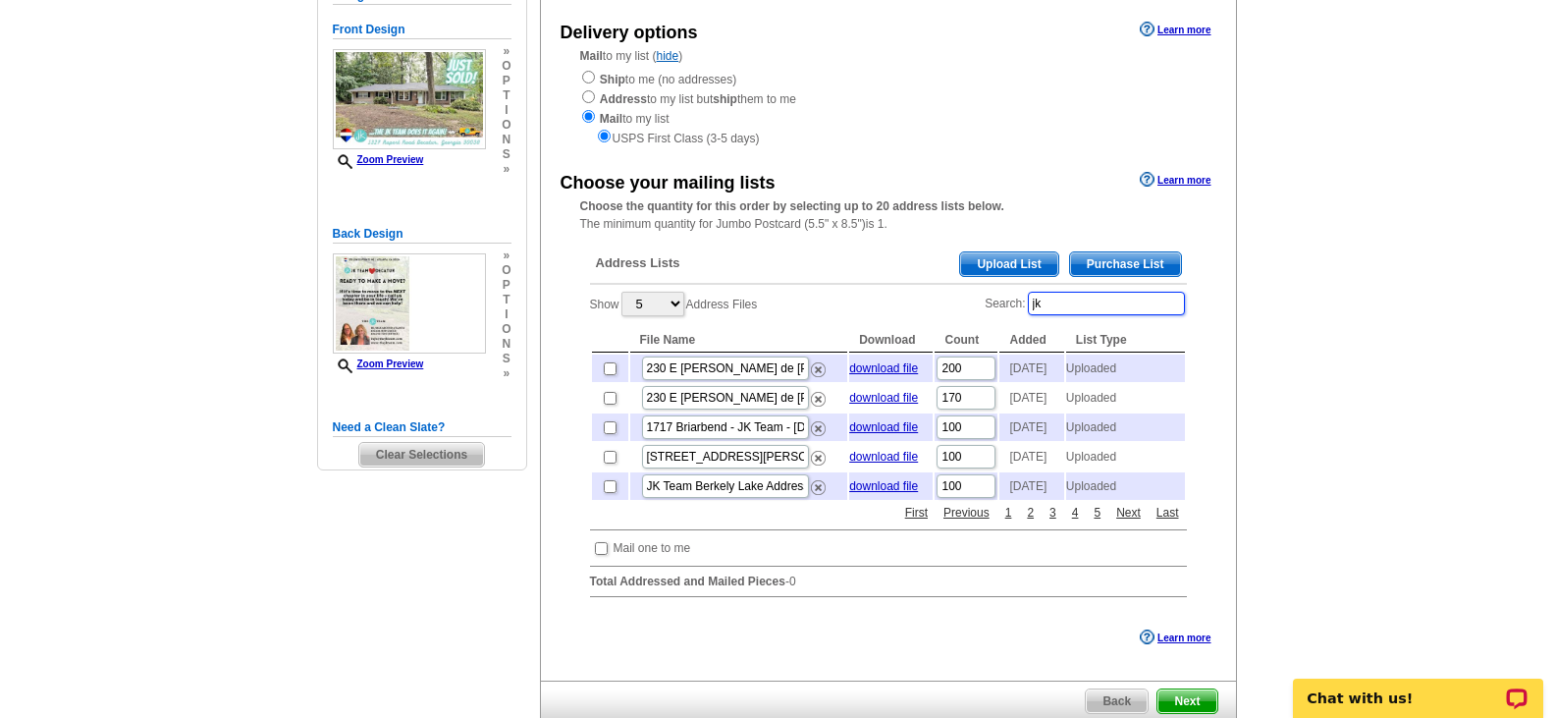
drag, startPoint x: 1092, startPoint y: 308, endPoint x: 1001, endPoint y: 312, distance: 90.4
click at [1001, 312] on label "Search: jk" at bounding box center [1085, 303] width 201 height 27
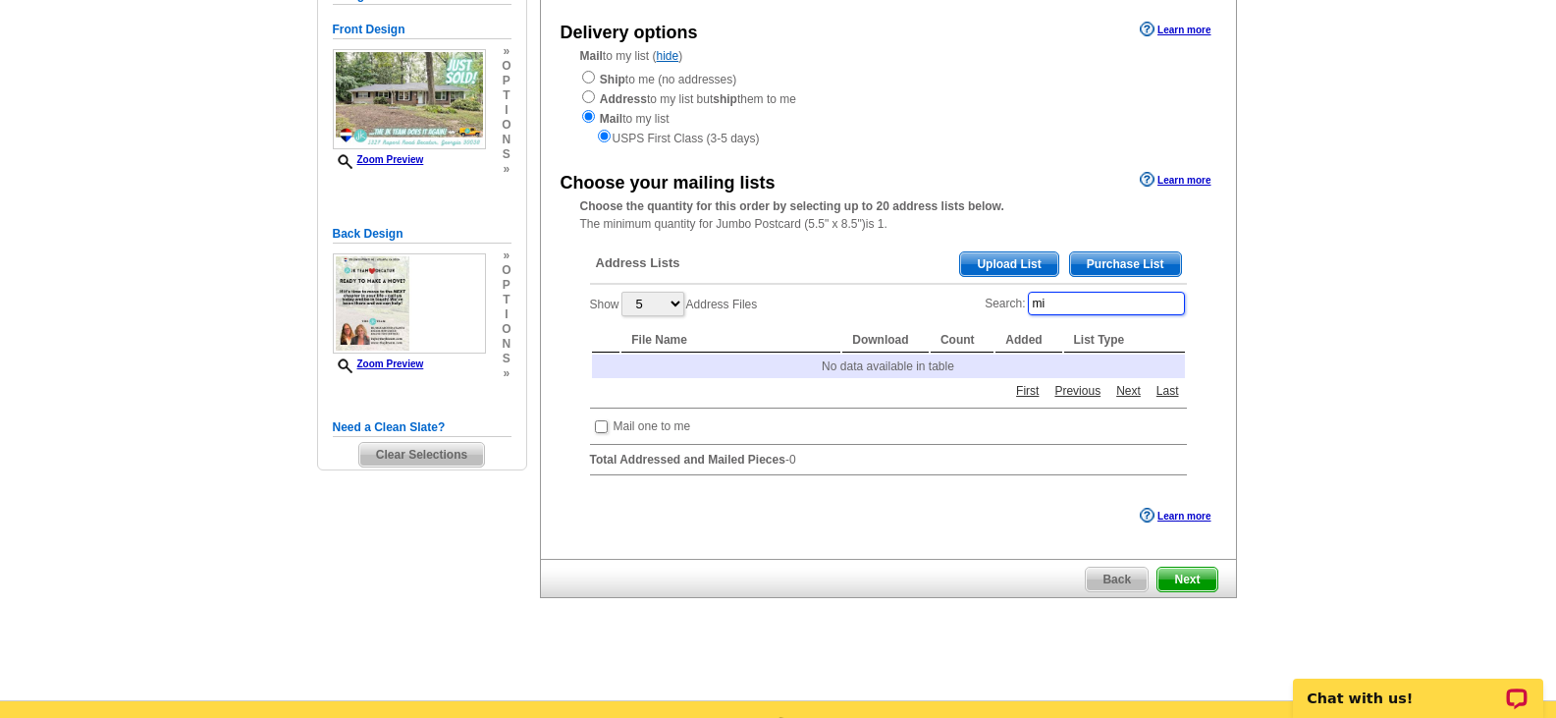
type input "m"
type input "1"
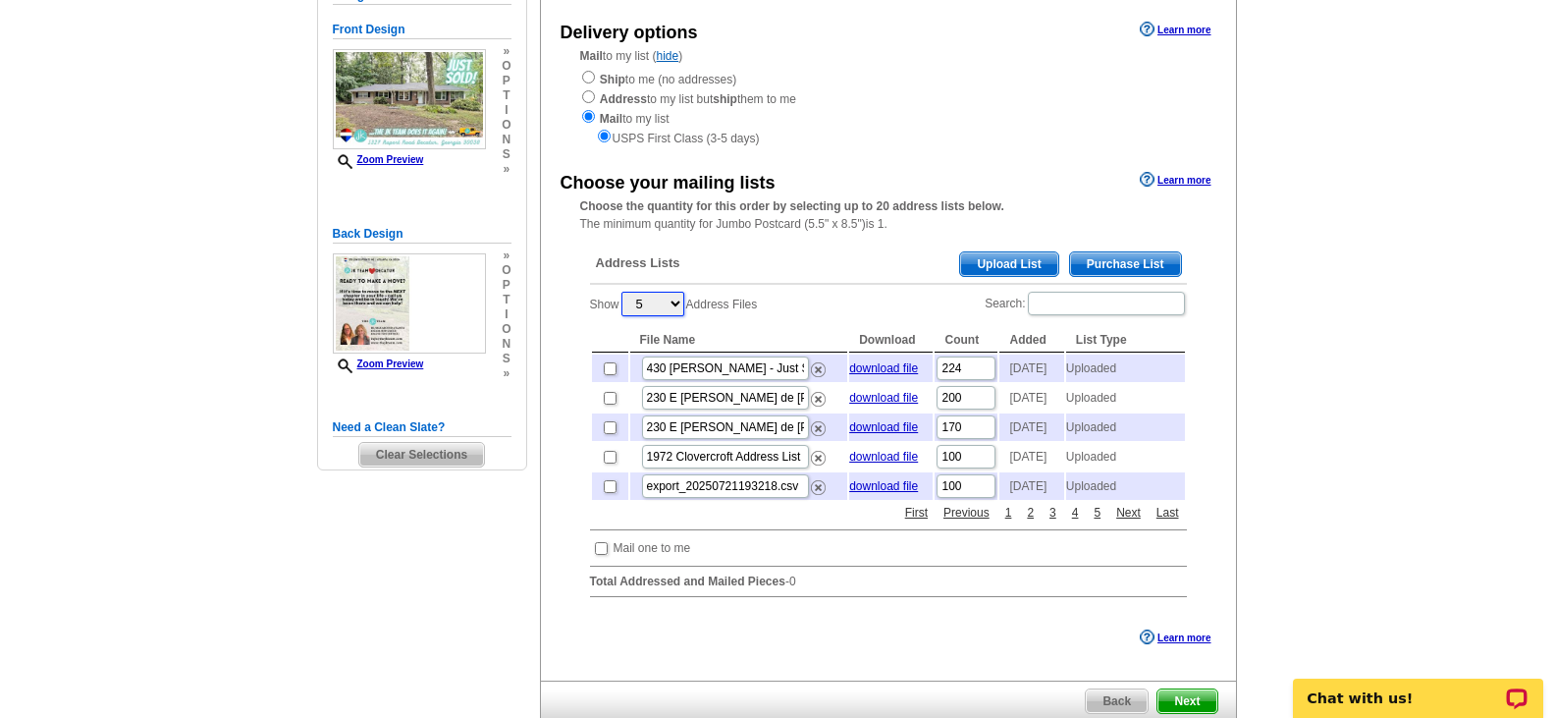
click at [642, 298] on select "5 10 25 50 100" at bounding box center [653, 304] width 63 height 25
select select "100"
click at [623, 294] on select "5 10 25 50 100" at bounding box center [653, 304] width 63 height 25
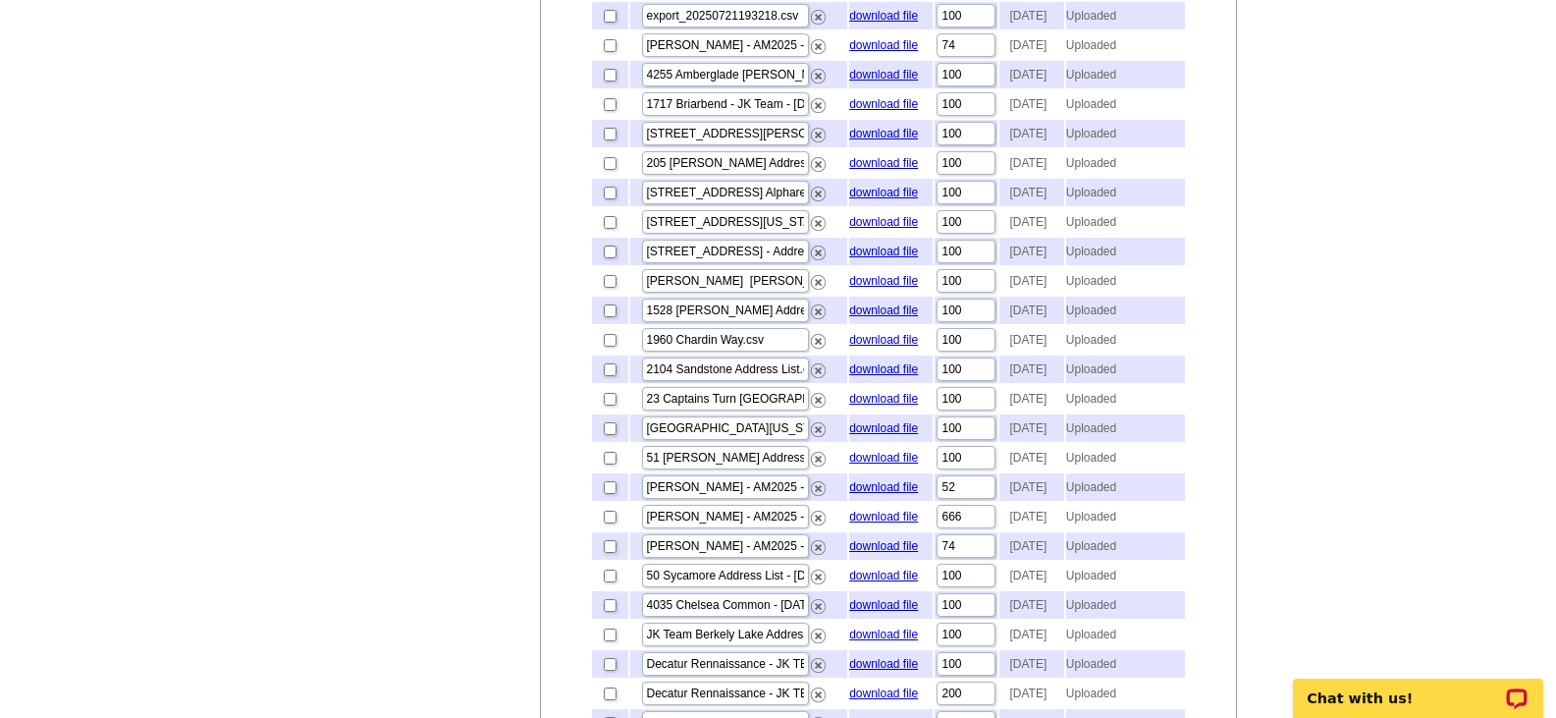
scroll to position [692, 0]
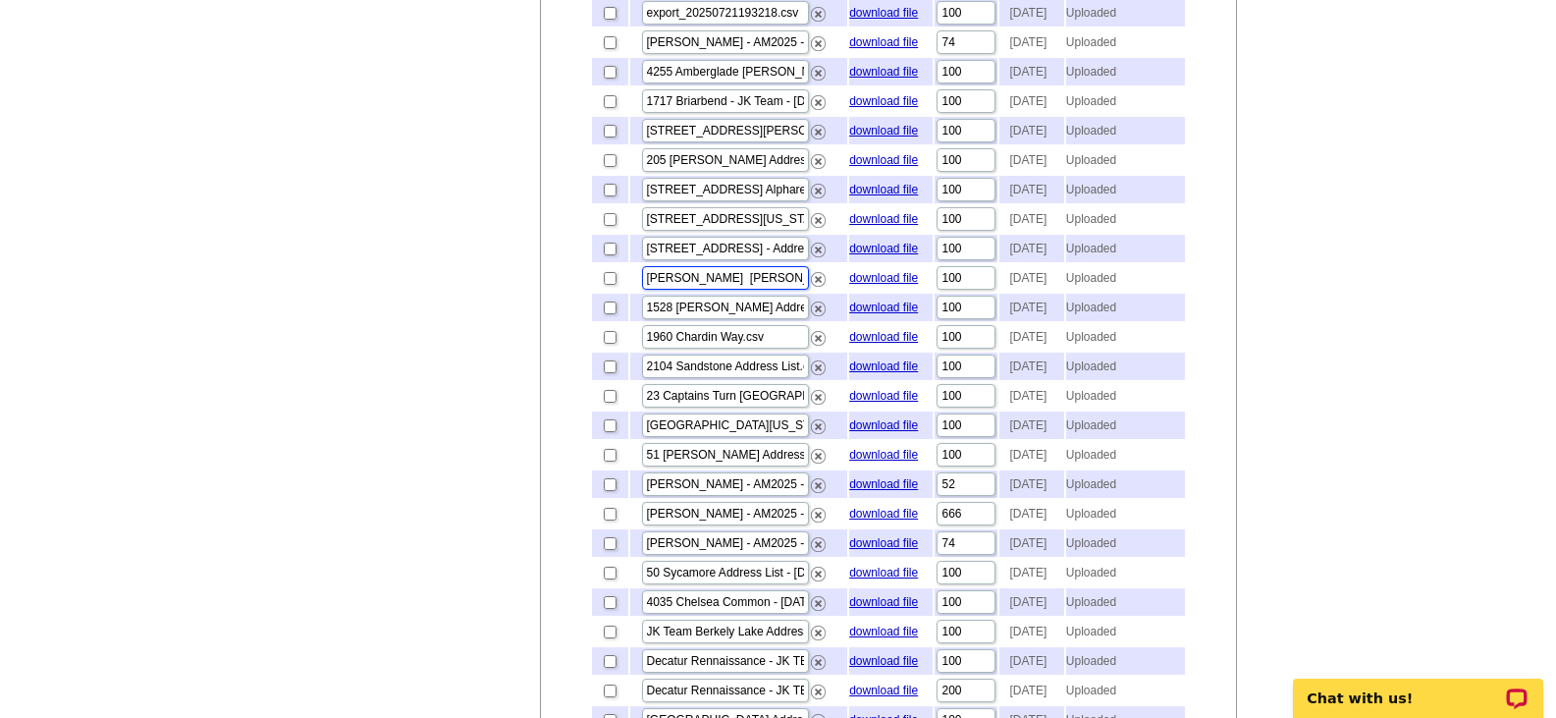
click at [692, 290] on input "Jacki Gould Kristi Mueller - Just Listed - 855 PEachtree Street - Address List.…" at bounding box center [725, 278] width 167 height 24
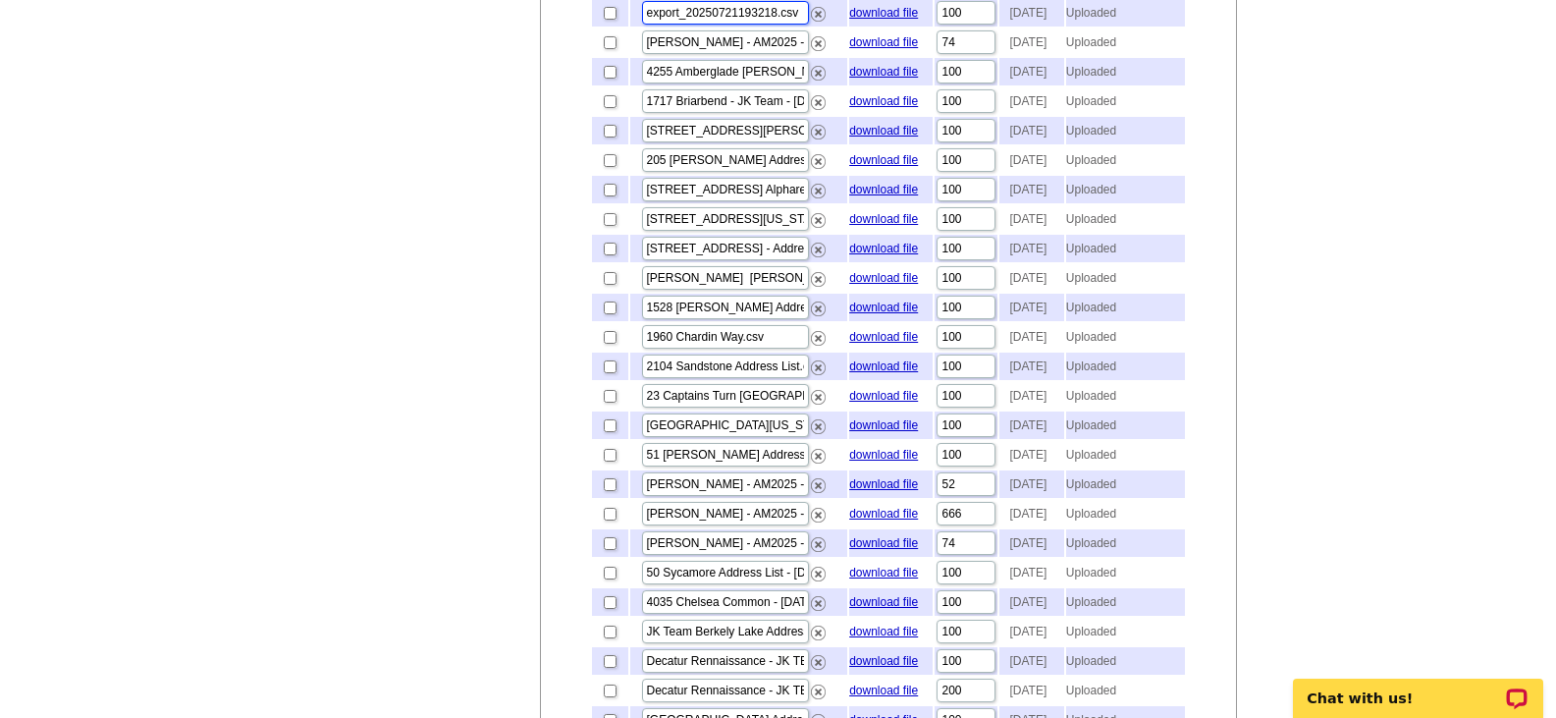
click at [765, 25] on input "export_20250721193218.csv" at bounding box center [725, 13] width 167 height 24
click at [887, 20] on link "download file" at bounding box center [883, 13] width 69 height 14
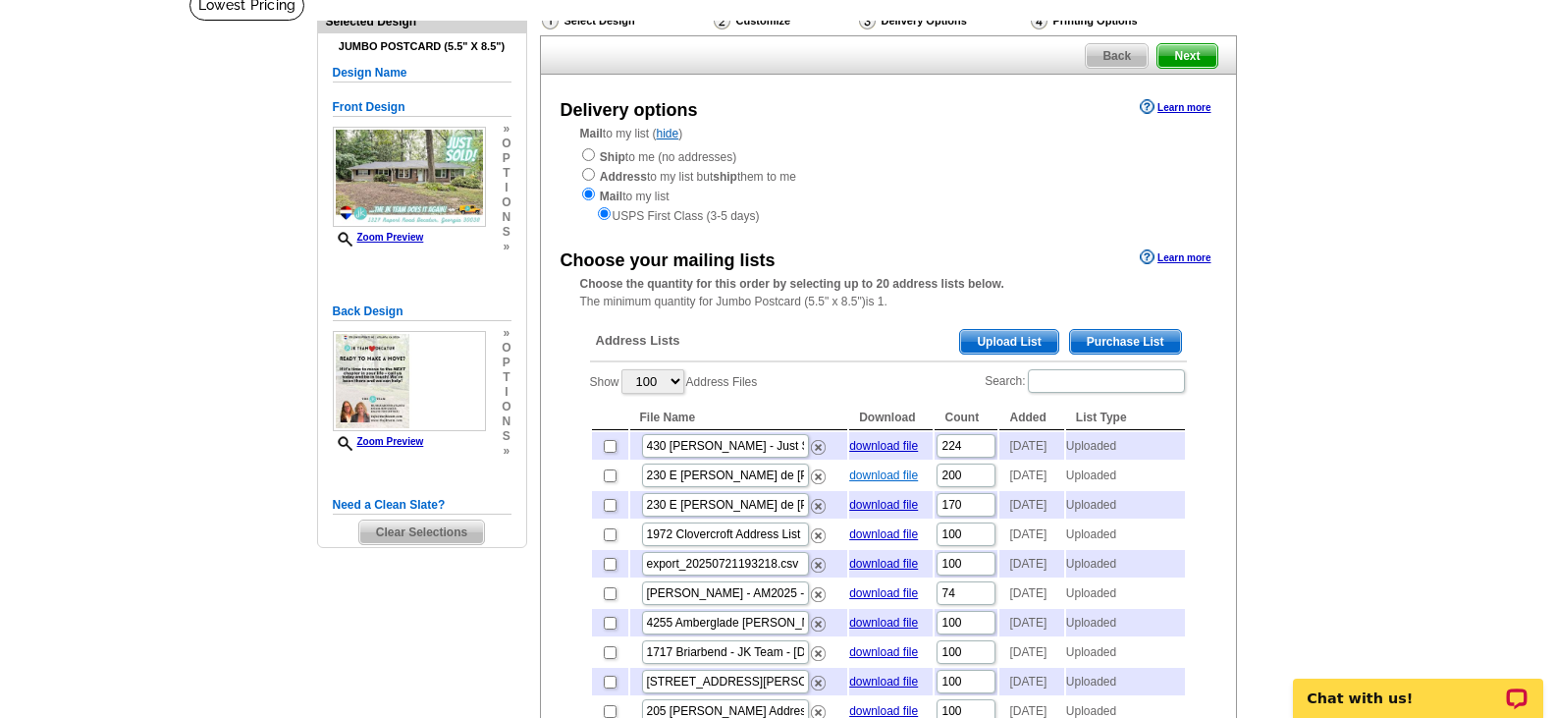
scroll to position [140, 0]
click at [1002, 350] on span "Upload List" at bounding box center [1008, 343] width 97 height 24
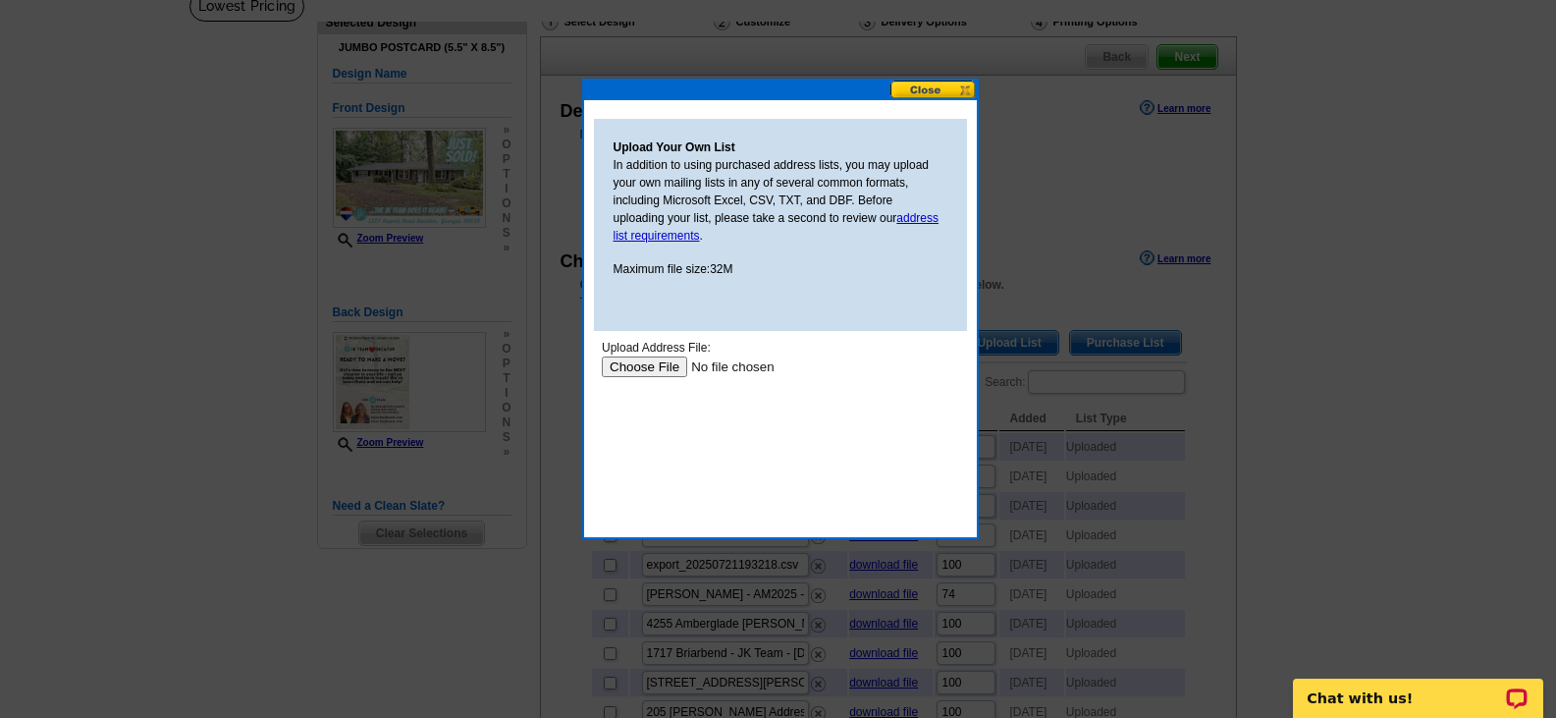
scroll to position [0, 0]
click at [633, 367] on input "file" at bounding box center [725, 366] width 248 height 21
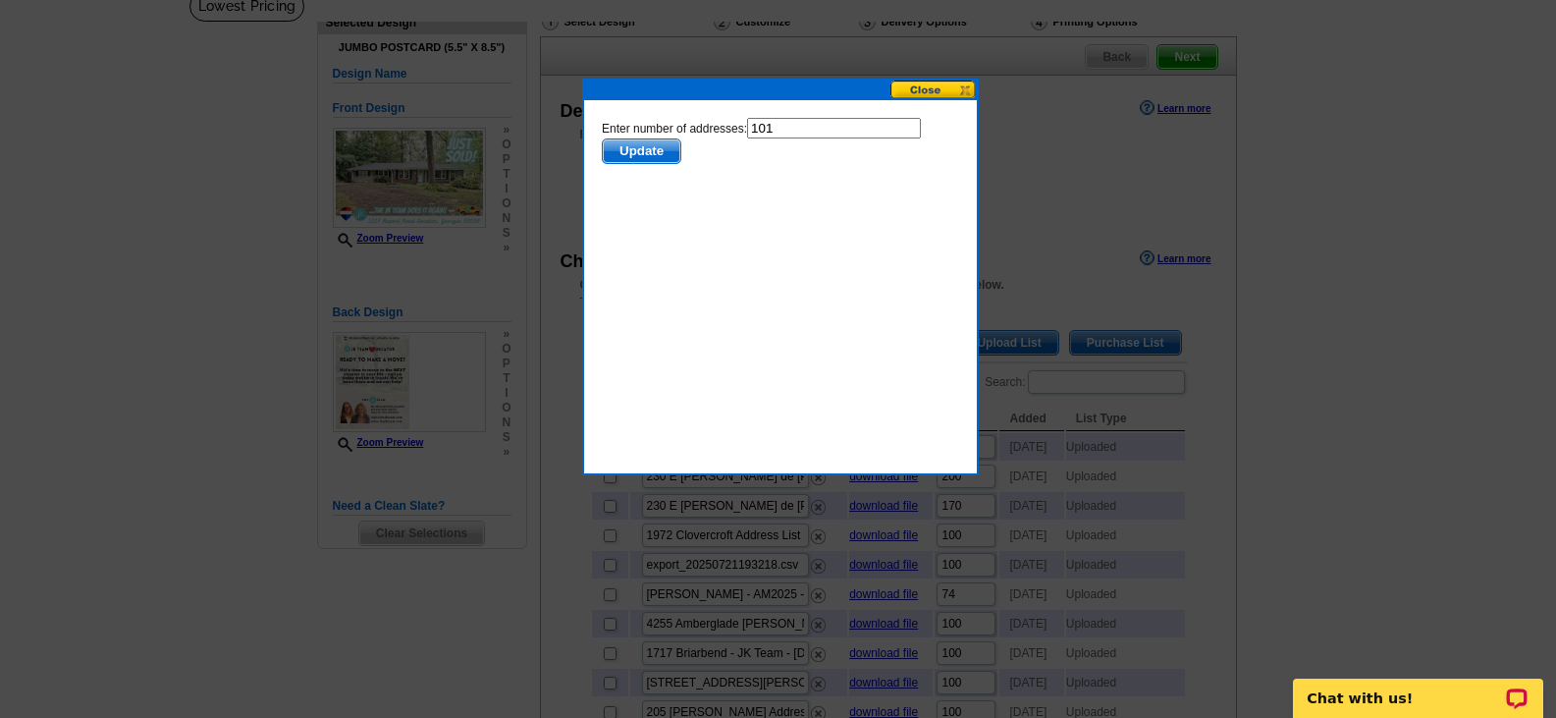
click at [646, 145] on span "Update" at bounding box center [641, 151] width 78 height 24
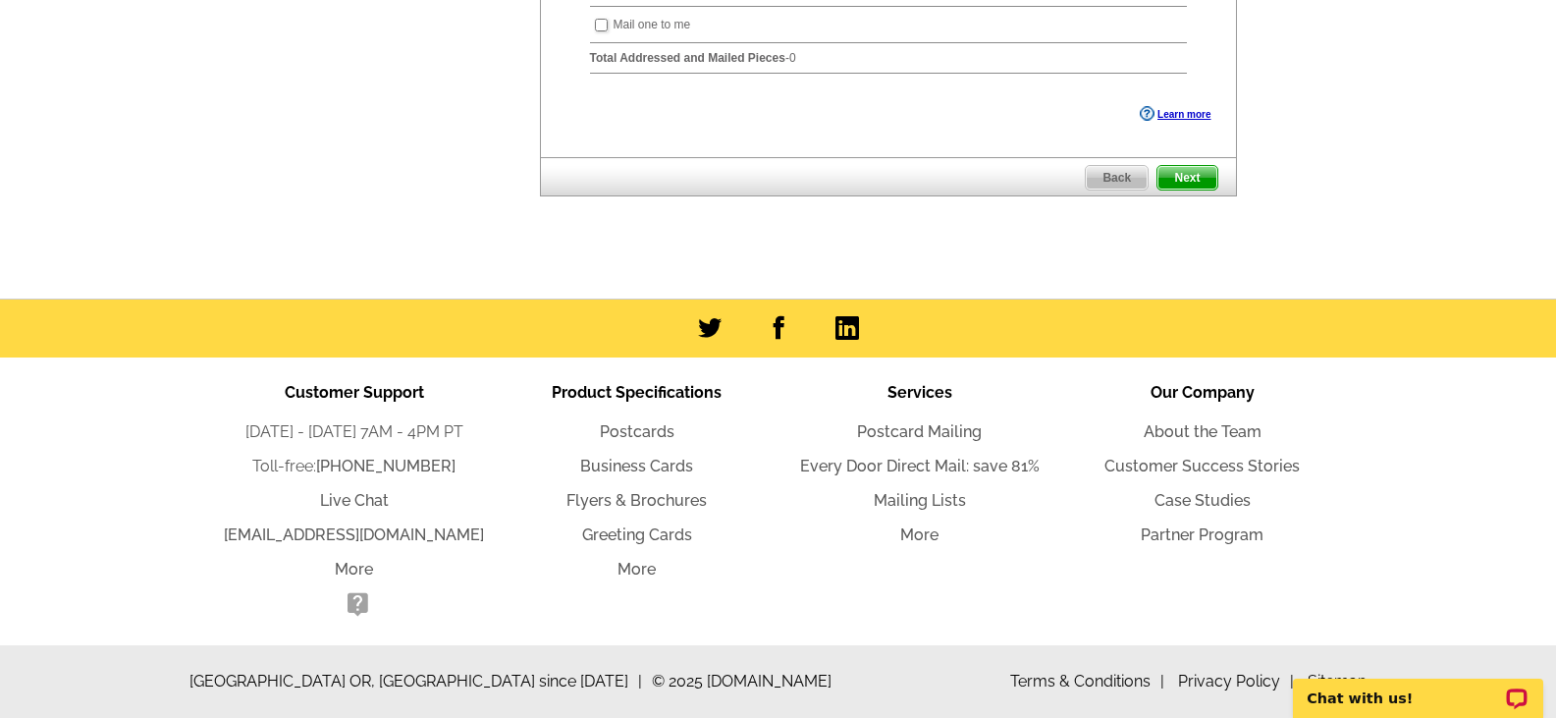
scroll to position [2969, 0]
